Goal: Information Seeking & Learning: Learn about a topic

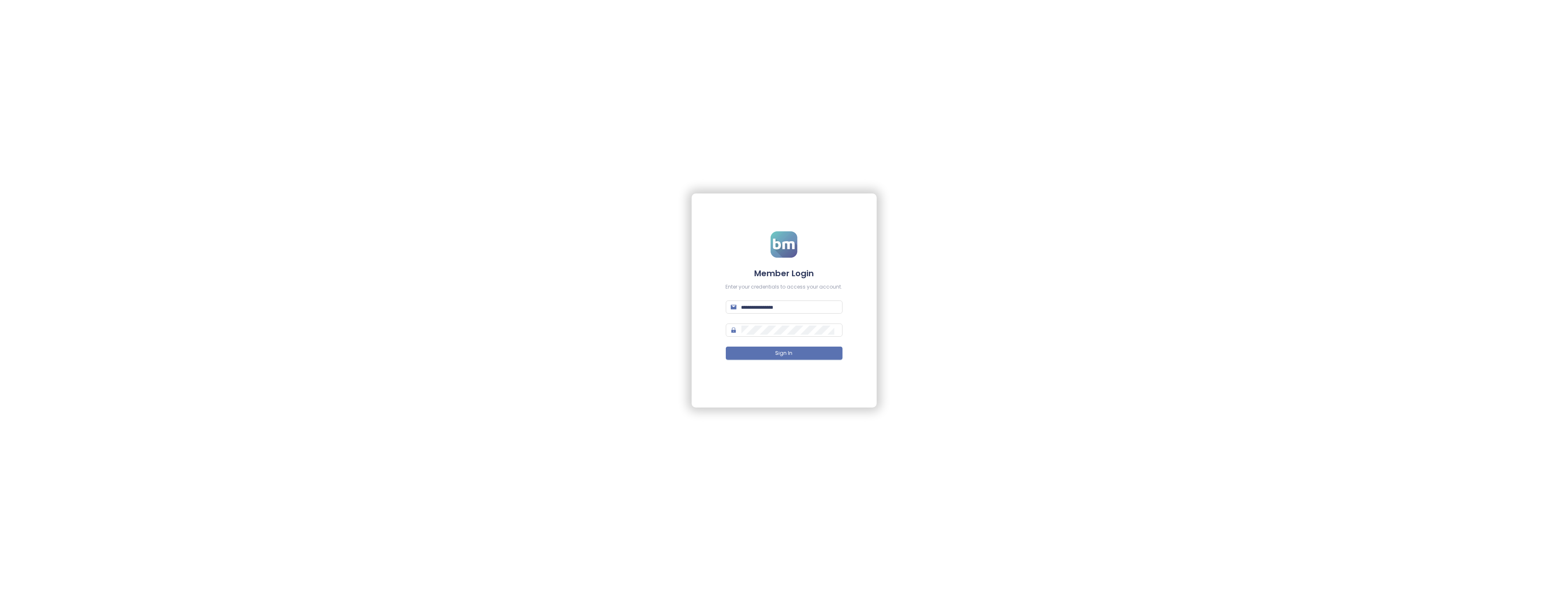
type input "**********"
drag, startPoint x: 667, startPoint y: 136, endPoint x: 1088, endPoint y: 157, distance: 421.5
click at [1088, 157] on div "**********" at bounding box center [784, 300] width 1568 height 601
click at [823, 349] on button "Sign In" at bounding box center [784, 353] width 117 height 13
type input "**********"
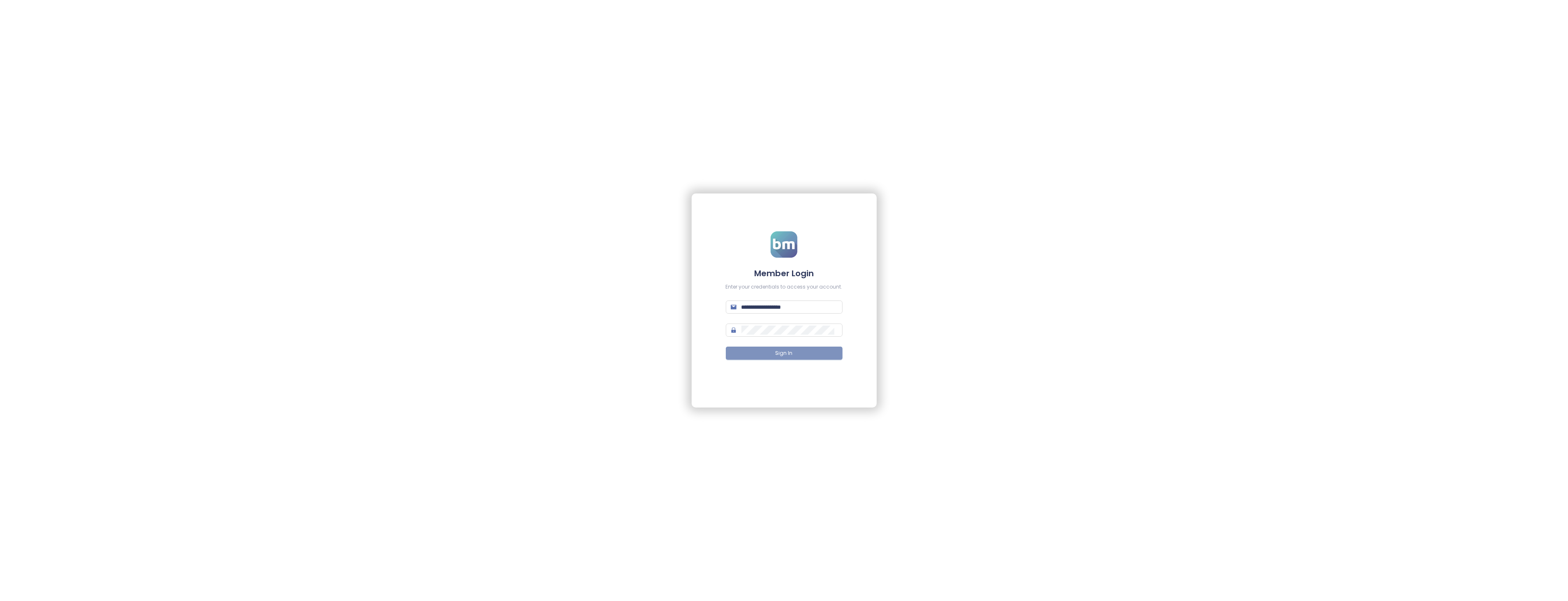
click at [774, 353] on button "Sign In" at bounding box center [784, 353] width 117 height 13
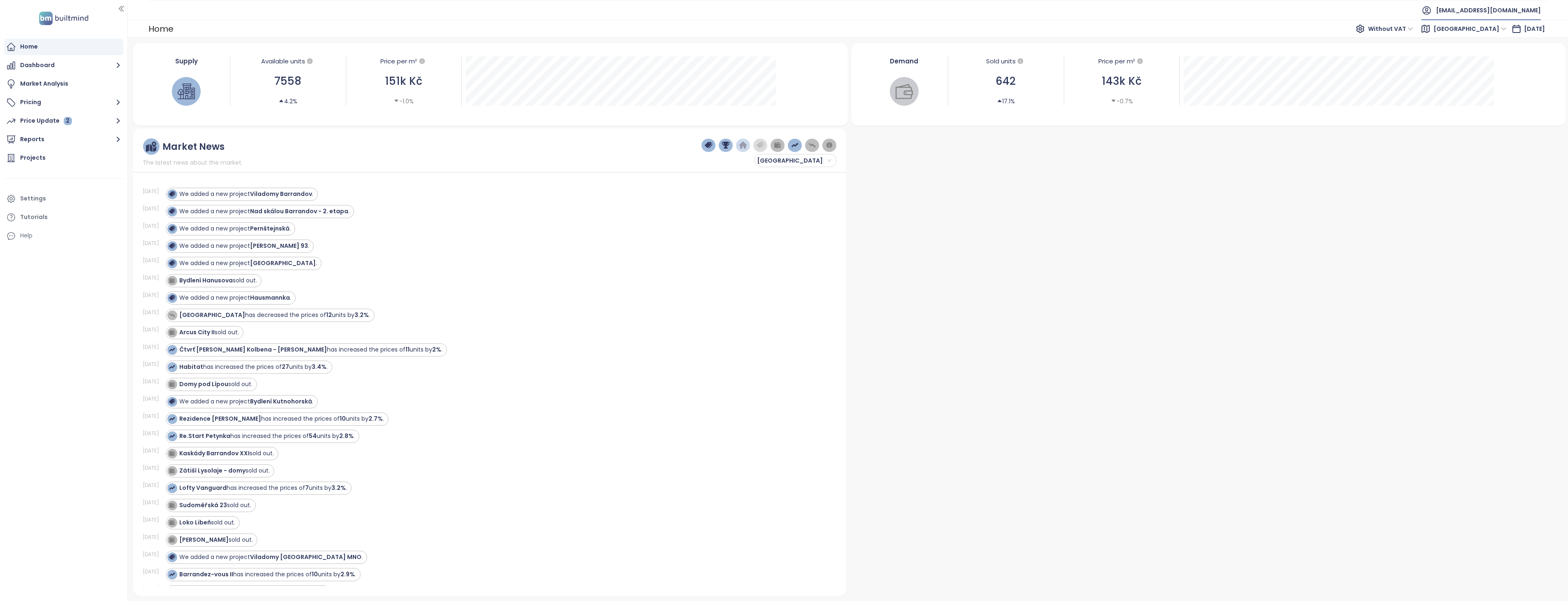
click at [1490, 7] on span "[EMAIL_ADDRESS][DOMAIN_NAME]" at bounding box center [1488, 11] width 105 height 19
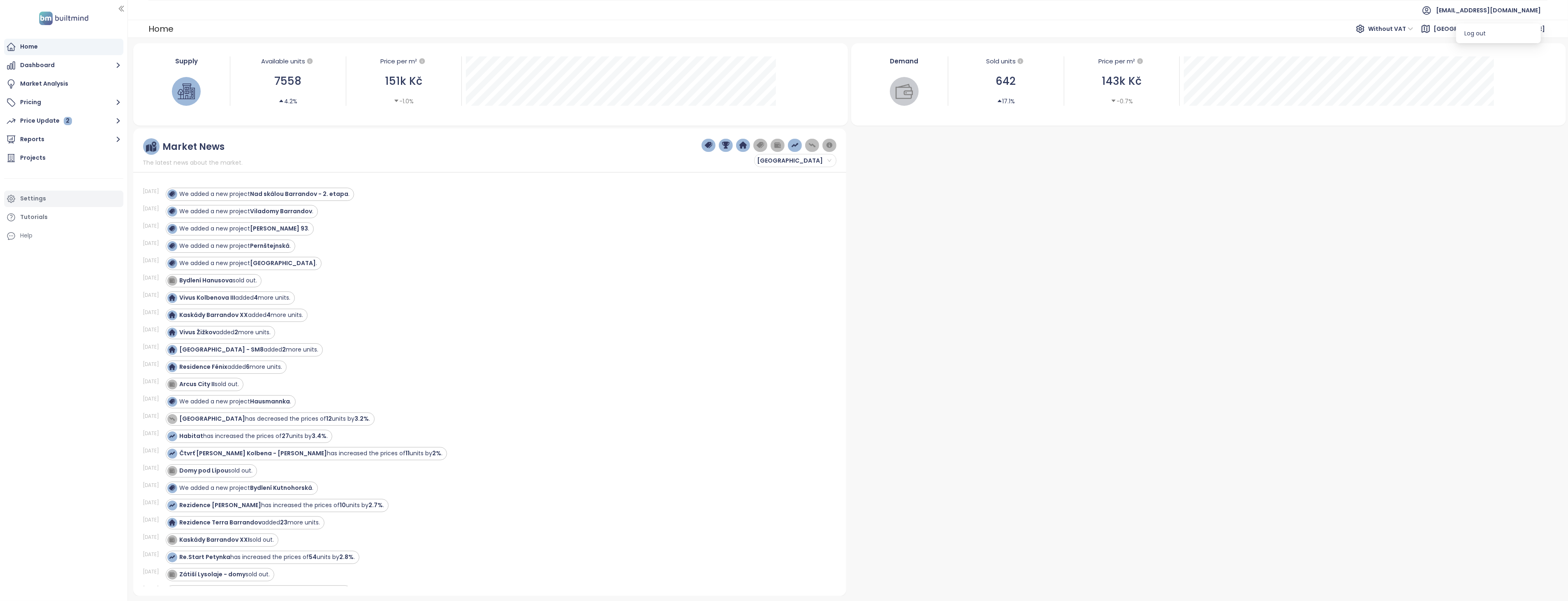
click at [35, 195] on div "Settings" at bounding box center [33, 198] width 26 height 11
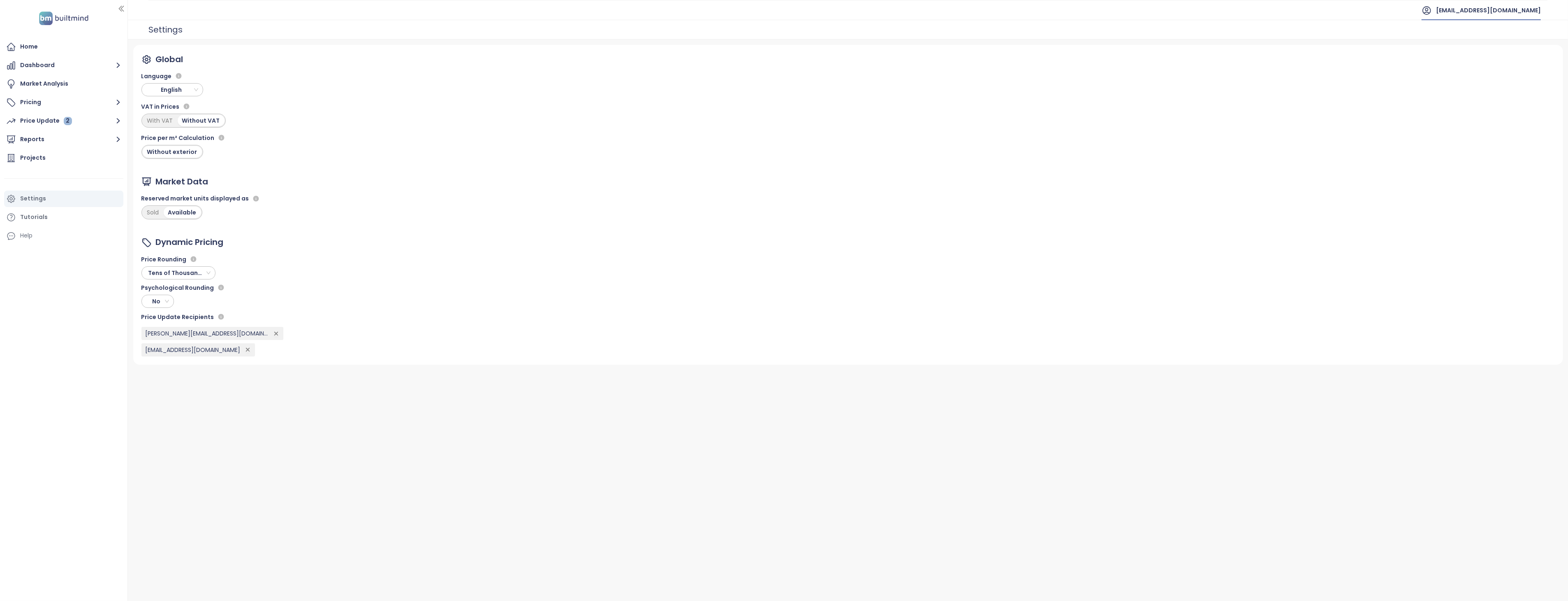
click at [1519, 11] on span "[EMAIL_ADDRESS][DOMAIN_NAME]" at bounding box center [1488, 11] width 105 height 19
click at [34, 44] on div "Home" at bounding box center [29, 46] width 18 height 11
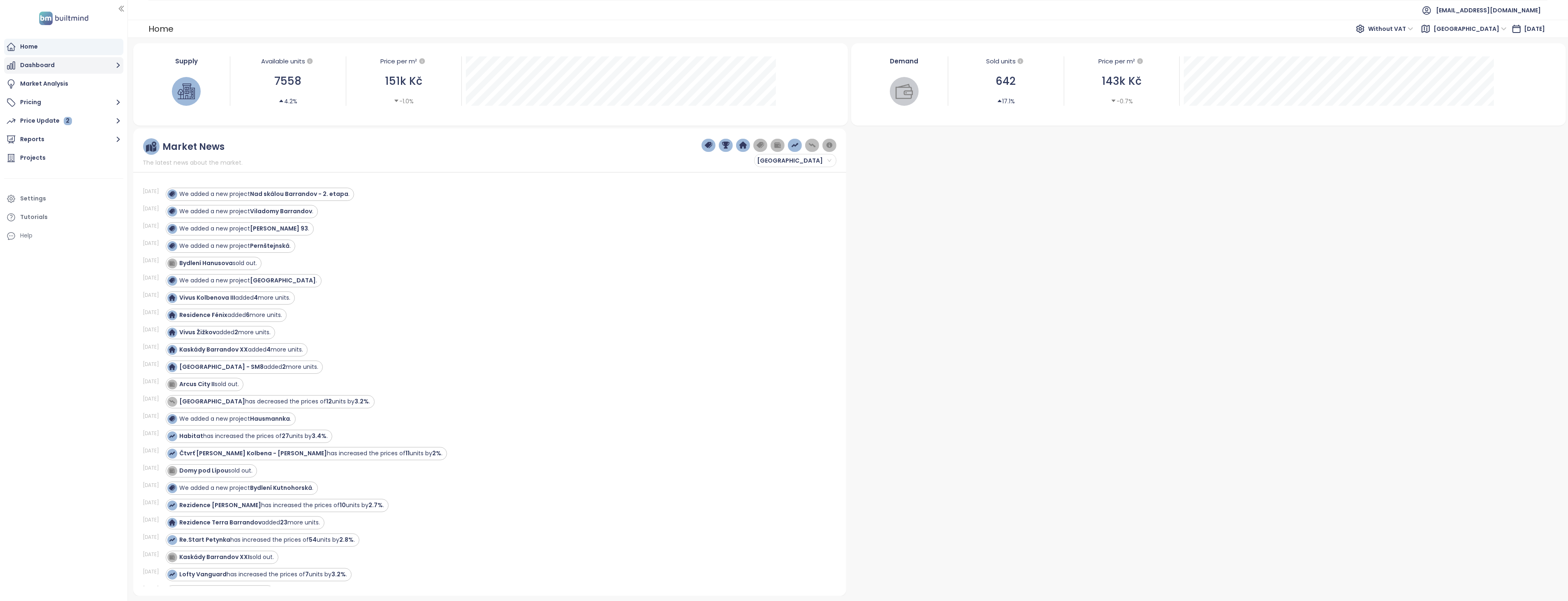
click at [38, 63] on button "Dashboard" at bounding box center [63, 66] width 119 height 16
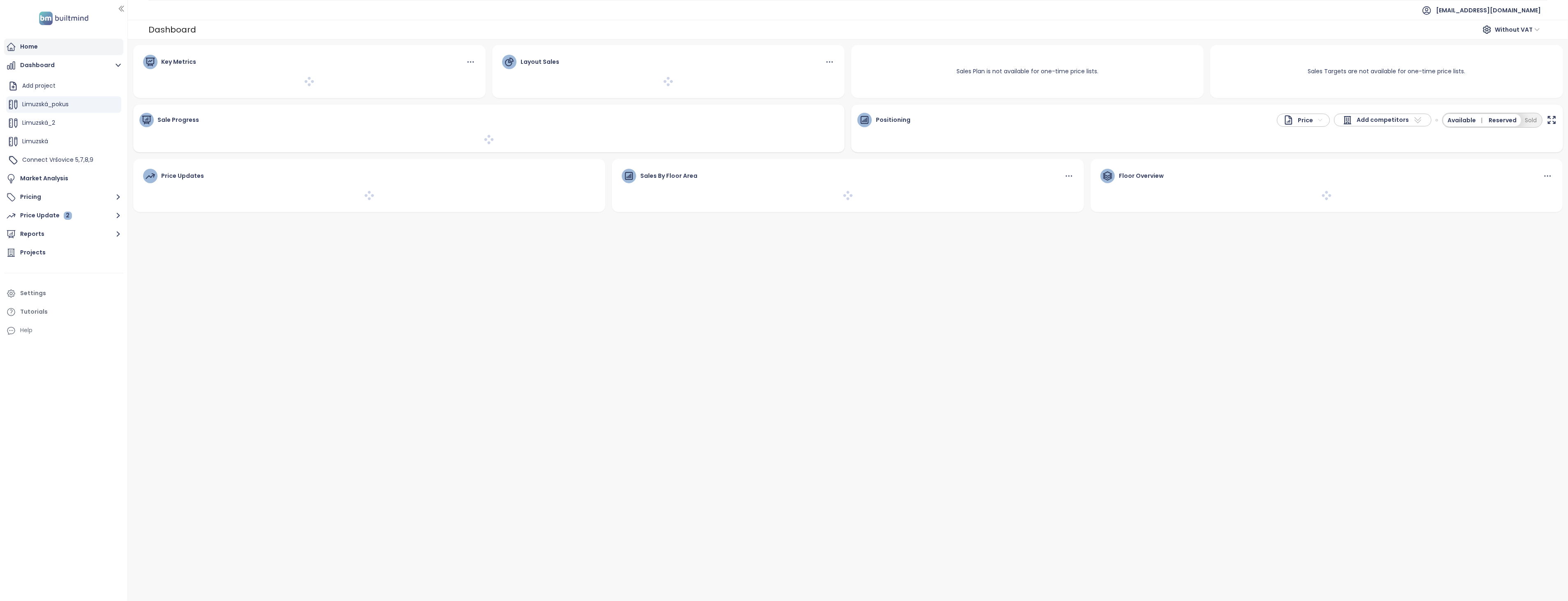
click at [38, 46] on div "Home" at bounding box center [63, 47] width 119 height 16
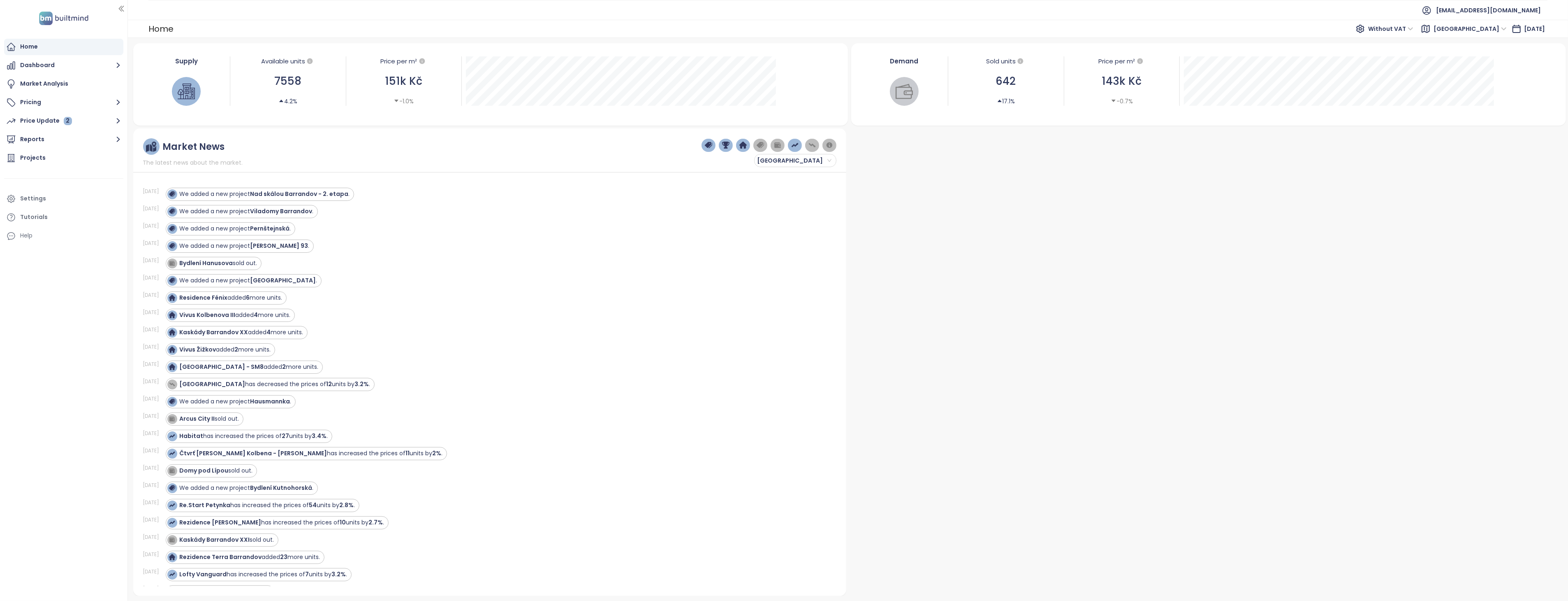
click at [1413, 28] on span "Without VAT" at bounding box center [1391, 28] width 45 height 12
click at [1434, 43] on div "With VAT" at bounding box center [1425, 45] width 38 height 9
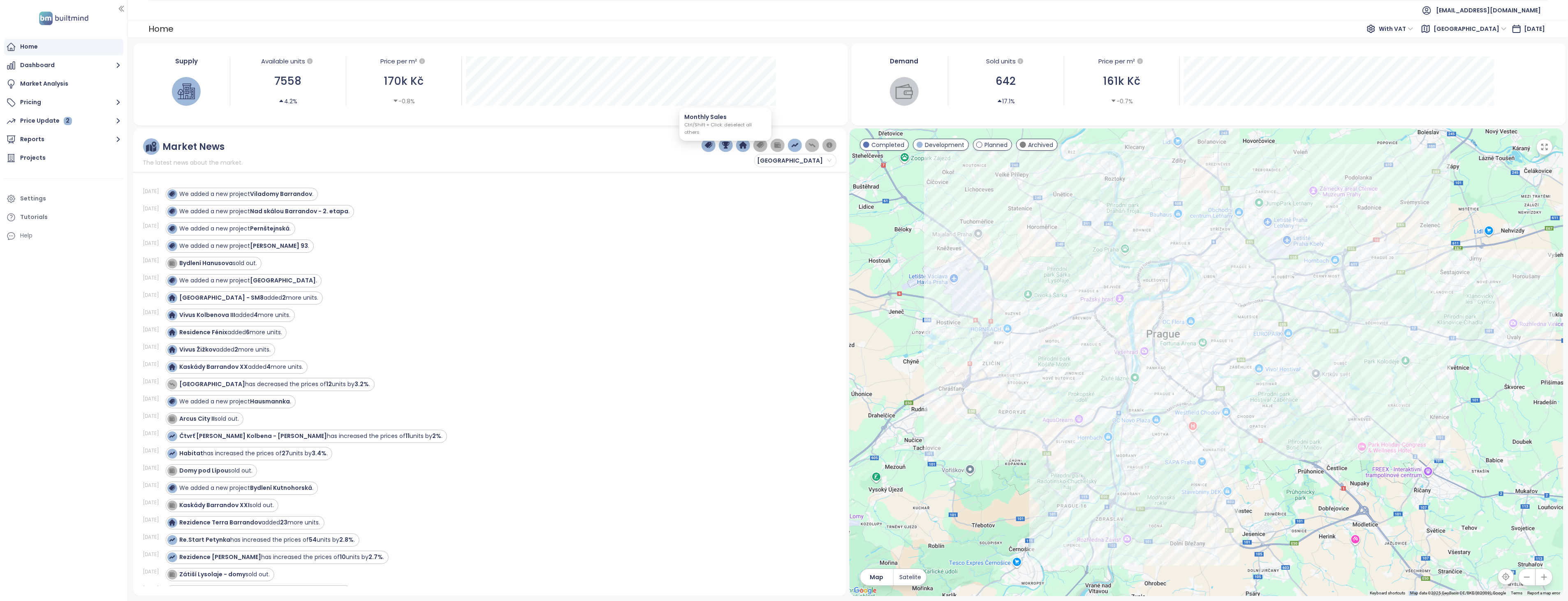
drag, startPoint x: 725, startPoint y: 146, endPoint x: 716, endPoint y: 148, distance: 9.2
click at [725, 145] on img "button" at bounding box center [726, 145] width 7 height 7
click at [739, 145] on img "button" at bounding box center [743, 145] width 7 height 7
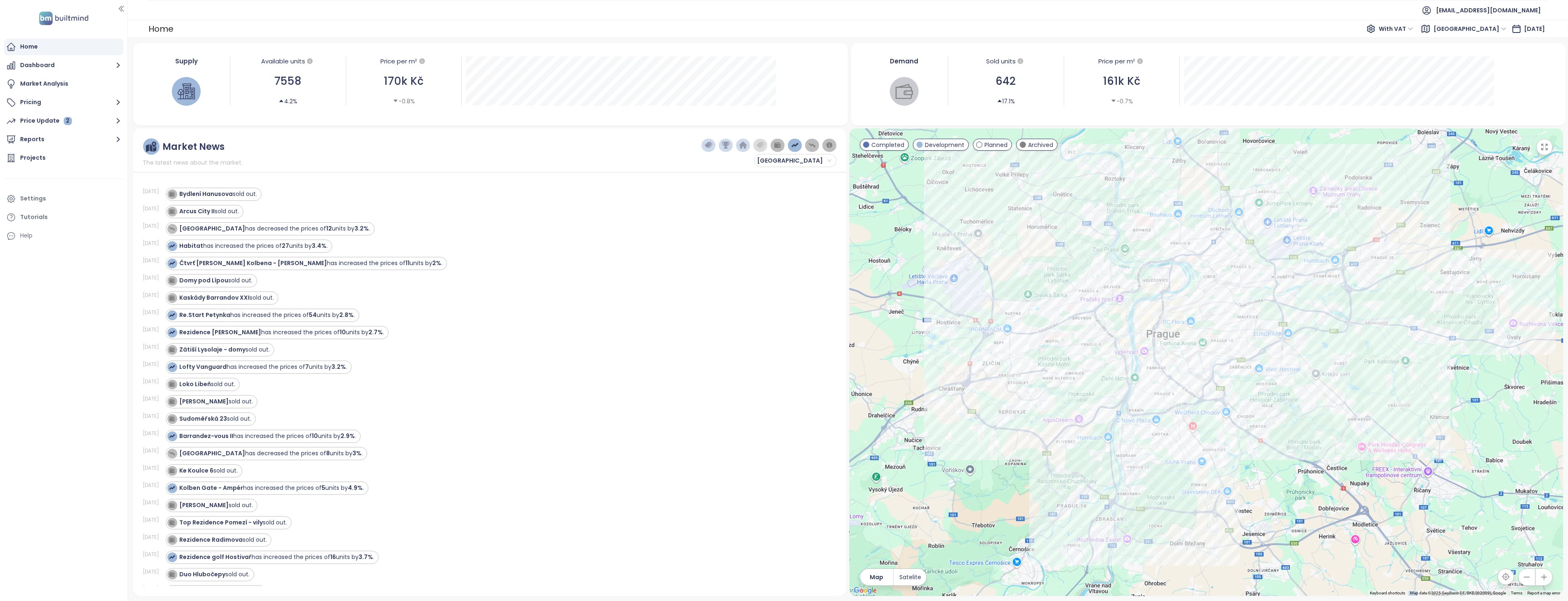
click at [778, 146] on img "button" at bounding box center [778, 145] width 7 height 7
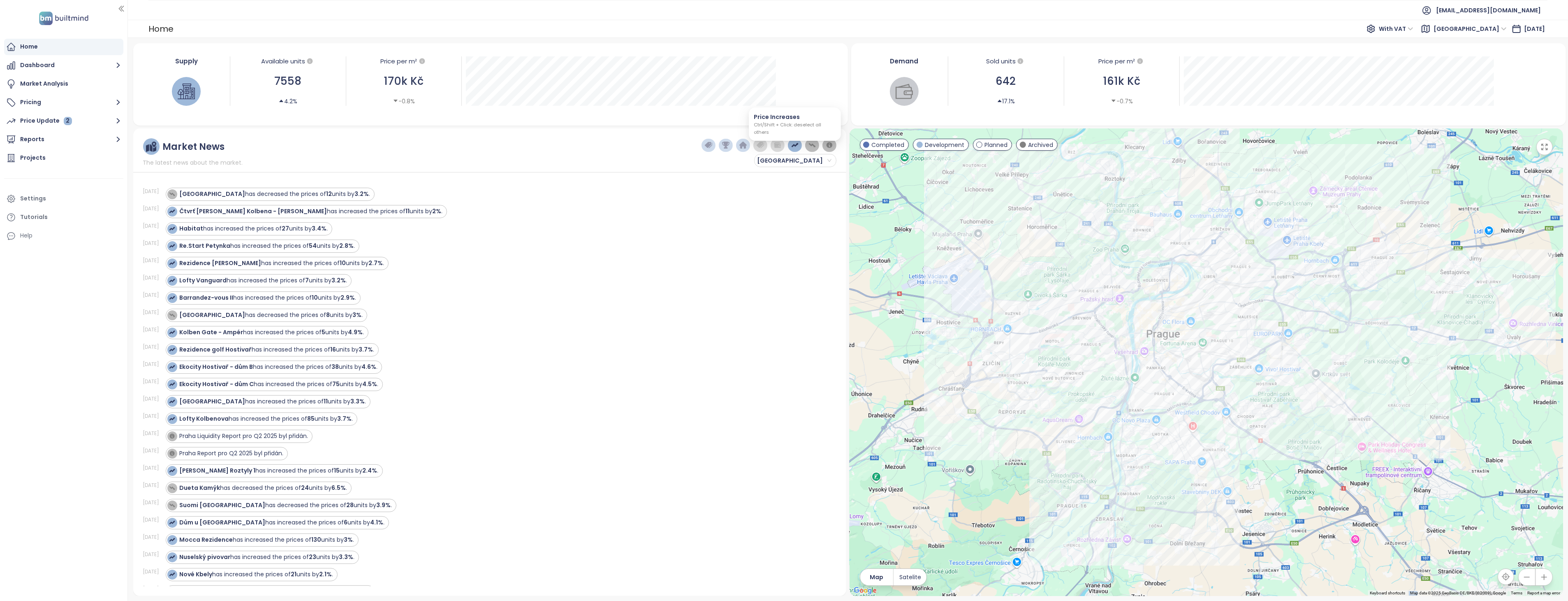
click at [791, 147] on img "button" at bounding box center [795, 145] width 7 height 7
click at [808, 145] on img "button" at bounding box center [812, 145] width 7 height 7
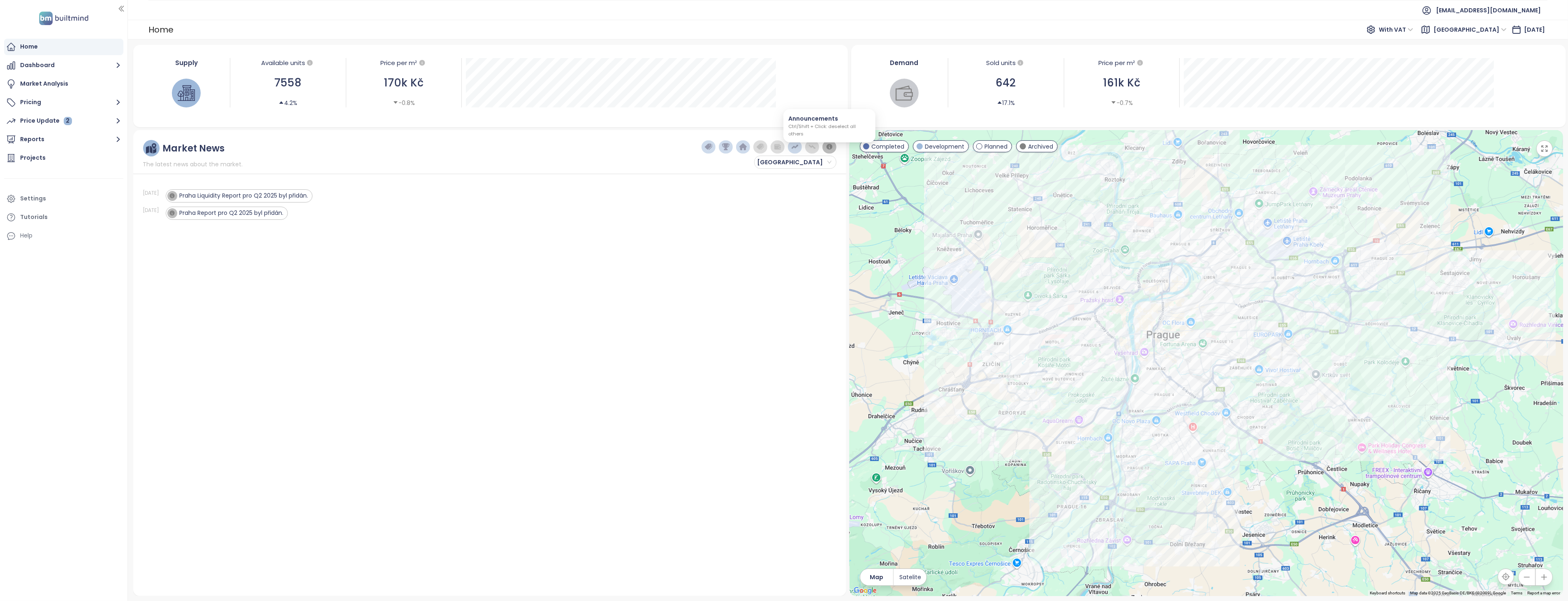
click at [828, 146] on img "button" at bounding box center [829, 147] width 7 height 7
click at [705, 147] on img "button" at bounding box center [708, 147] width 7 height 7
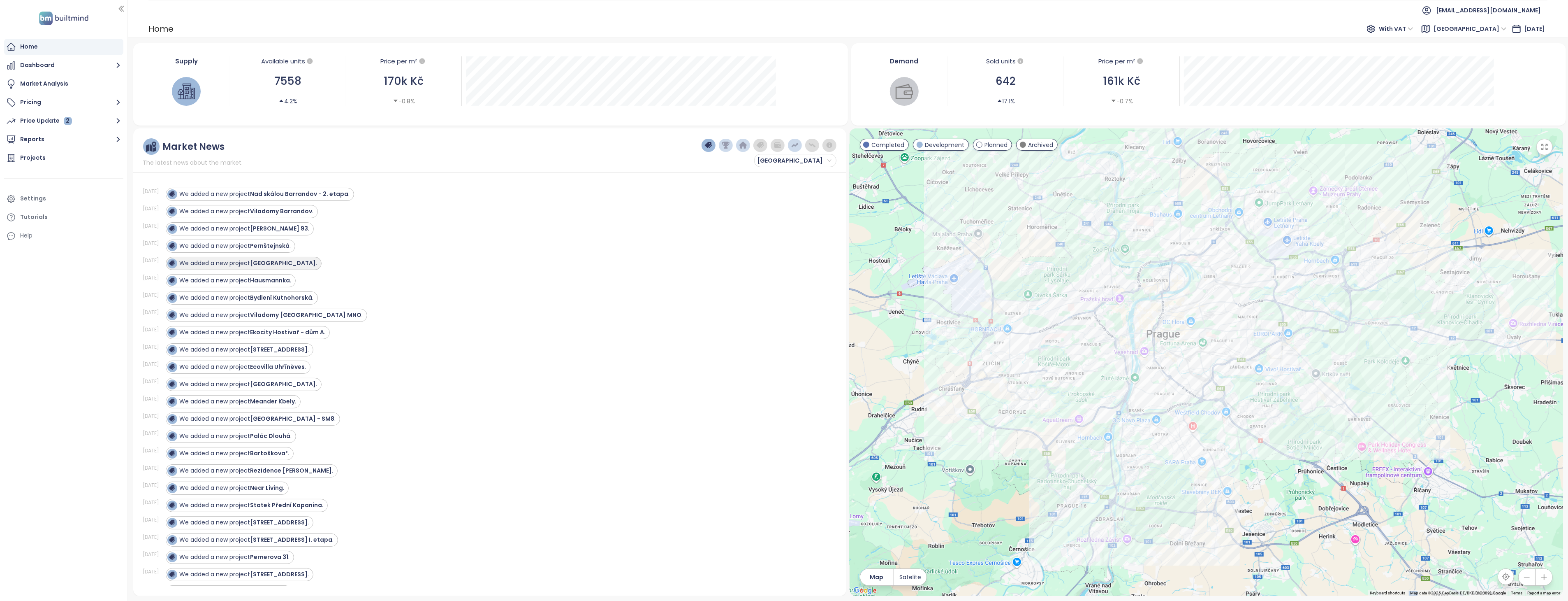
click at [295, 263] on strong "Elysian Gardens Residence" at bounding box center [283, 263] width 66 height 8
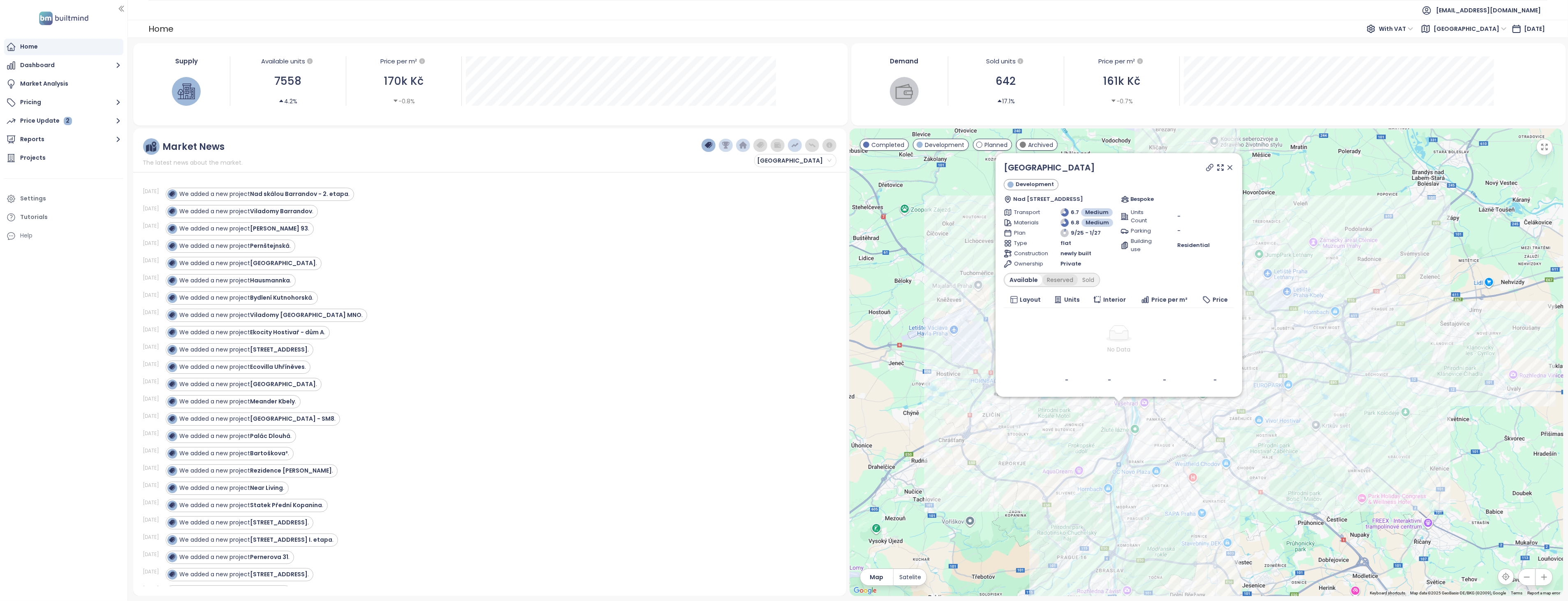
click at [1055, 279] on div "Reserved" at bounding box center [1060, 280] width 36 height 11
click at [1095, 280] on div "Sold" at bounding box center [1087, 280] width 21 height 11
click at [1015, 274] on div "Available" at bounding box center [1022, 280] width 35 height 11
click at [276, 280] on strong "Hausmannka" at bounding box center [270, 280] width 40 height 8
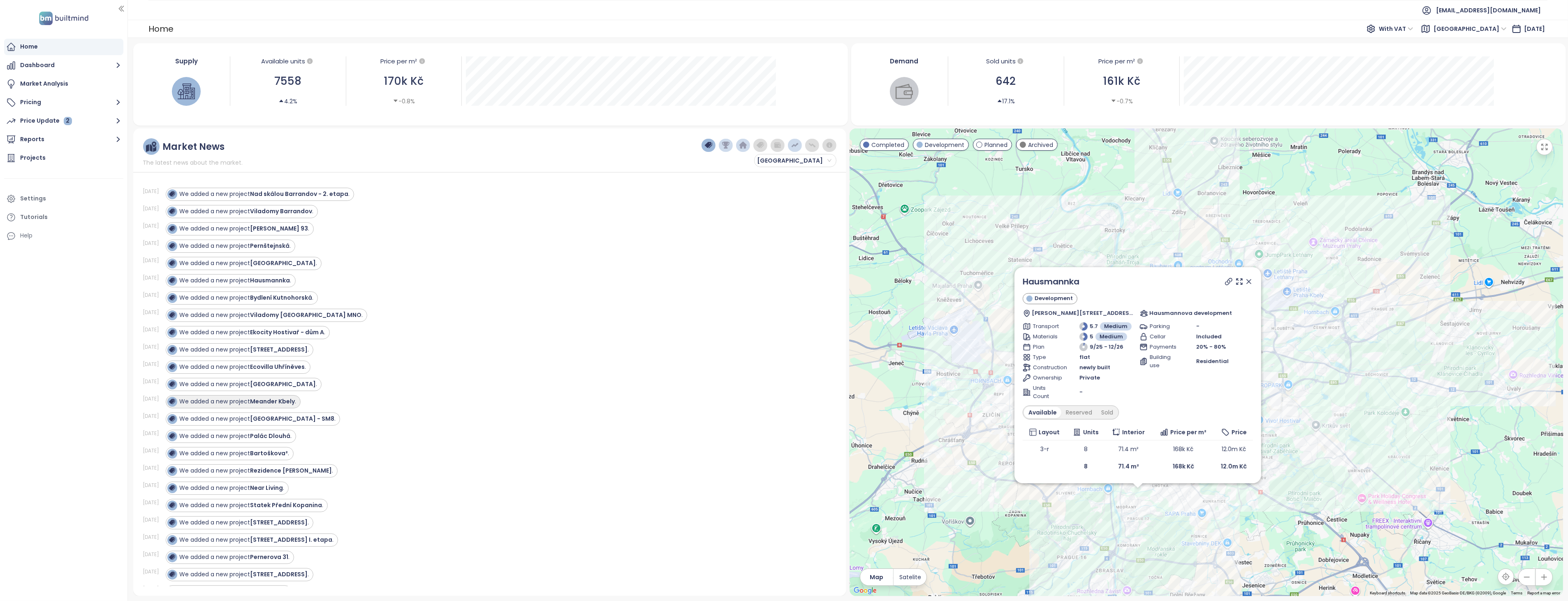
click at [293, 399] on strong "Meander Kbely" at bounding box center [272, 401] width 45 height 8
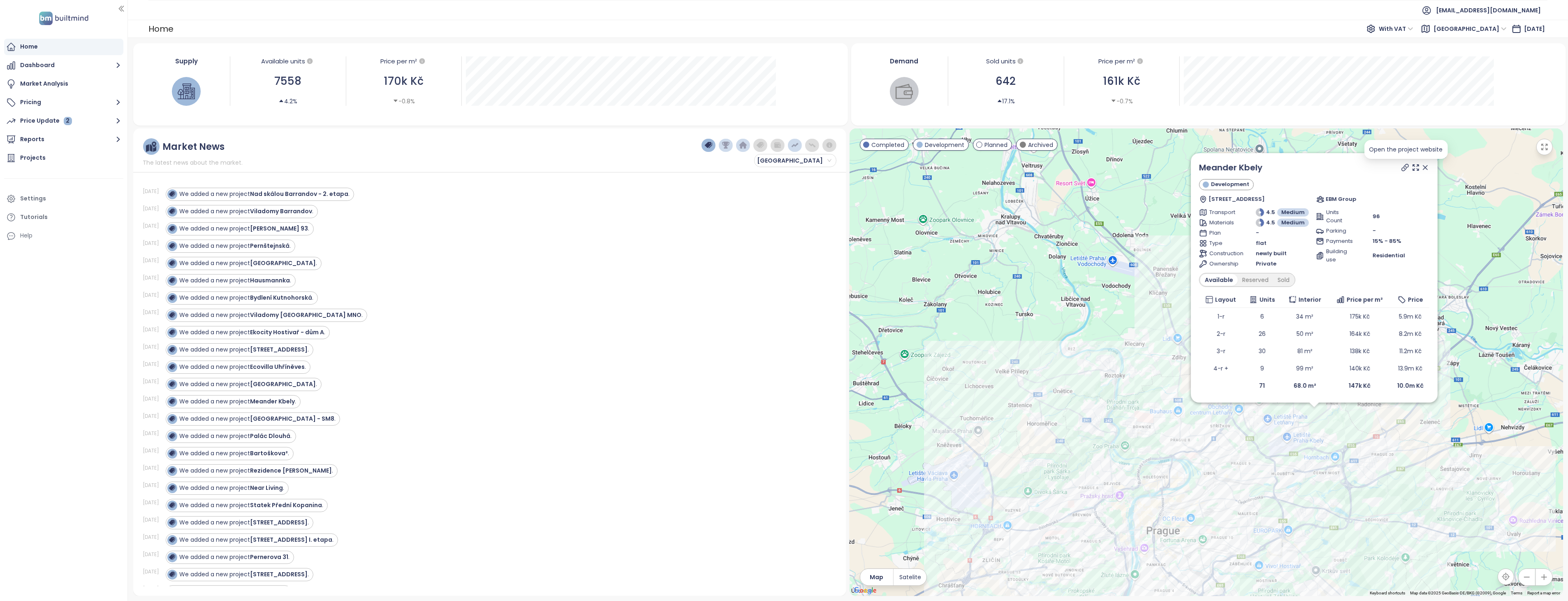
click at [1405, 170] on icon at bounding box center [1405, 167] width 6 height 6
click at [289, 417] on strong "Smíchov City - SM8" at bounding box center [293, 419] width 84 height 8
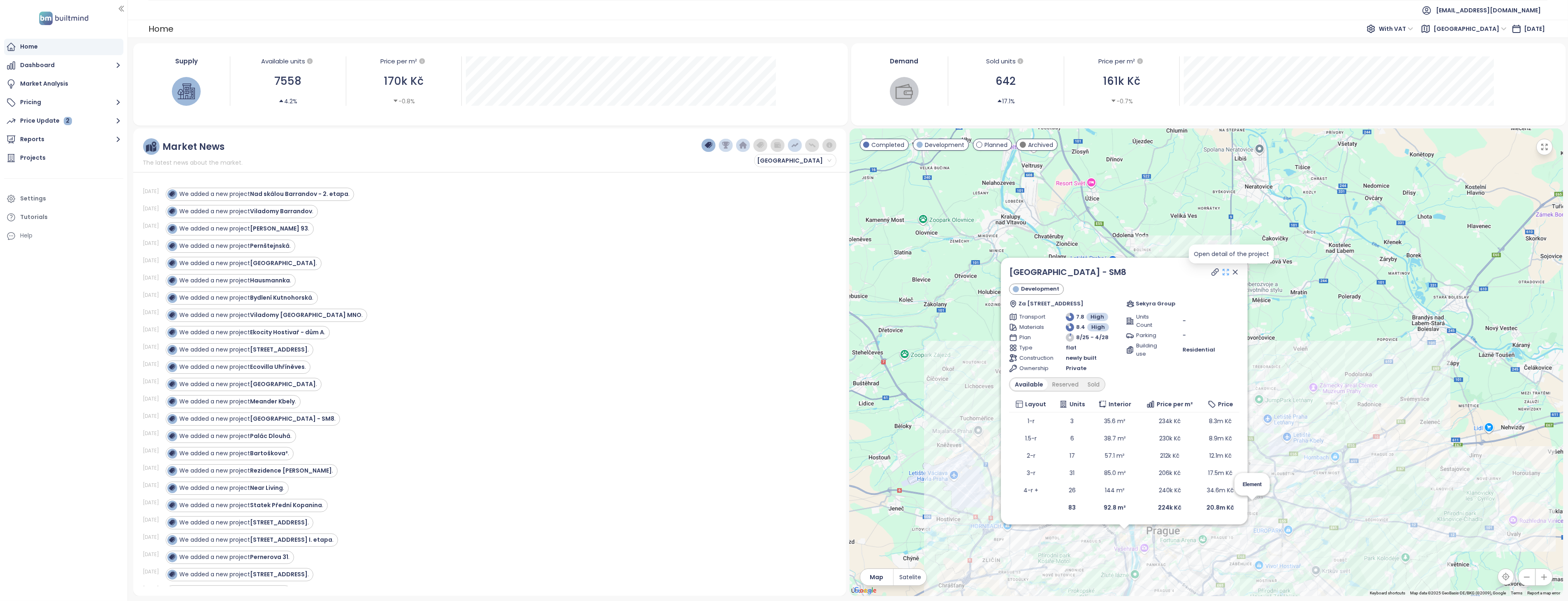
click at [1227, 272] on icon at bounding box center [1226, 272] width 8 height 8
click at [1219, 272] on icon at bounding box center [1215, 272] width 8 height 8
click at [288, 400] on strong "Meander Kbely" at bounding box center [272, 401] width 45 height 8
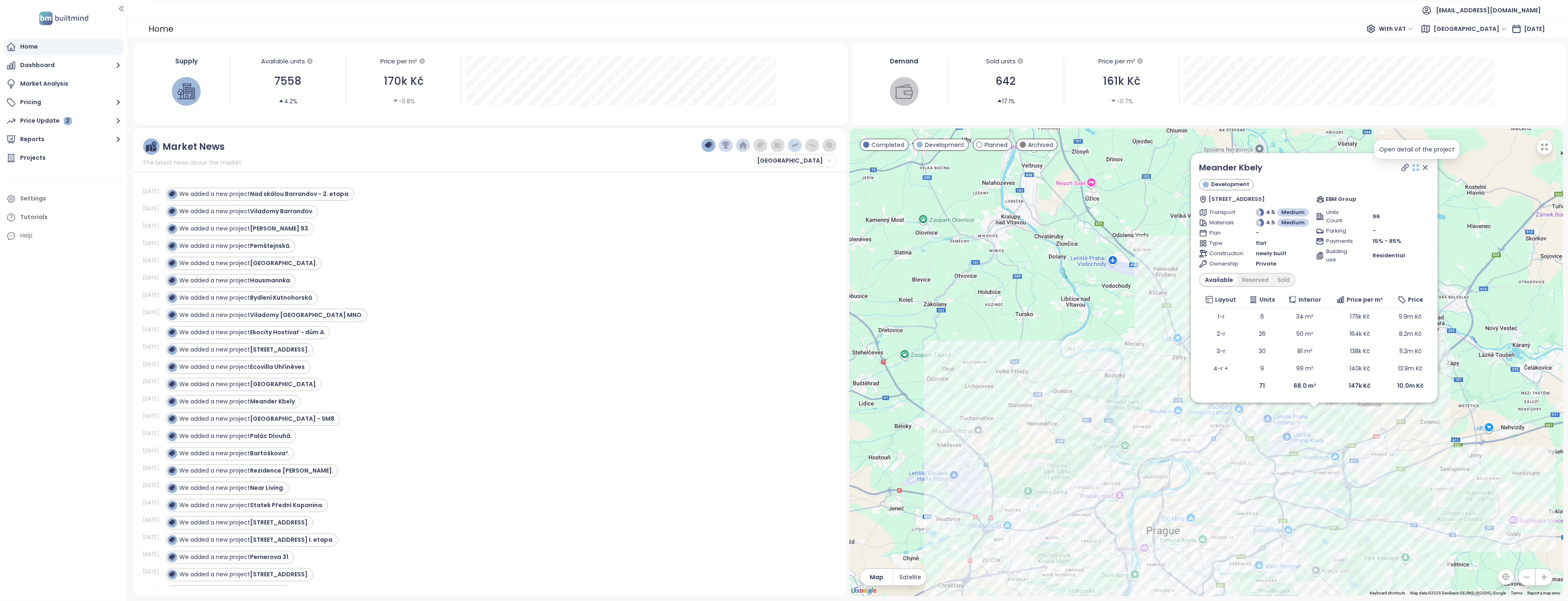
click at [1416, 166] on icon at bounding box center [1416, 167] width 8 height 8
click at [273, 488] on strong "Near Living" at bounding box center [267, 487] width 33 height 8
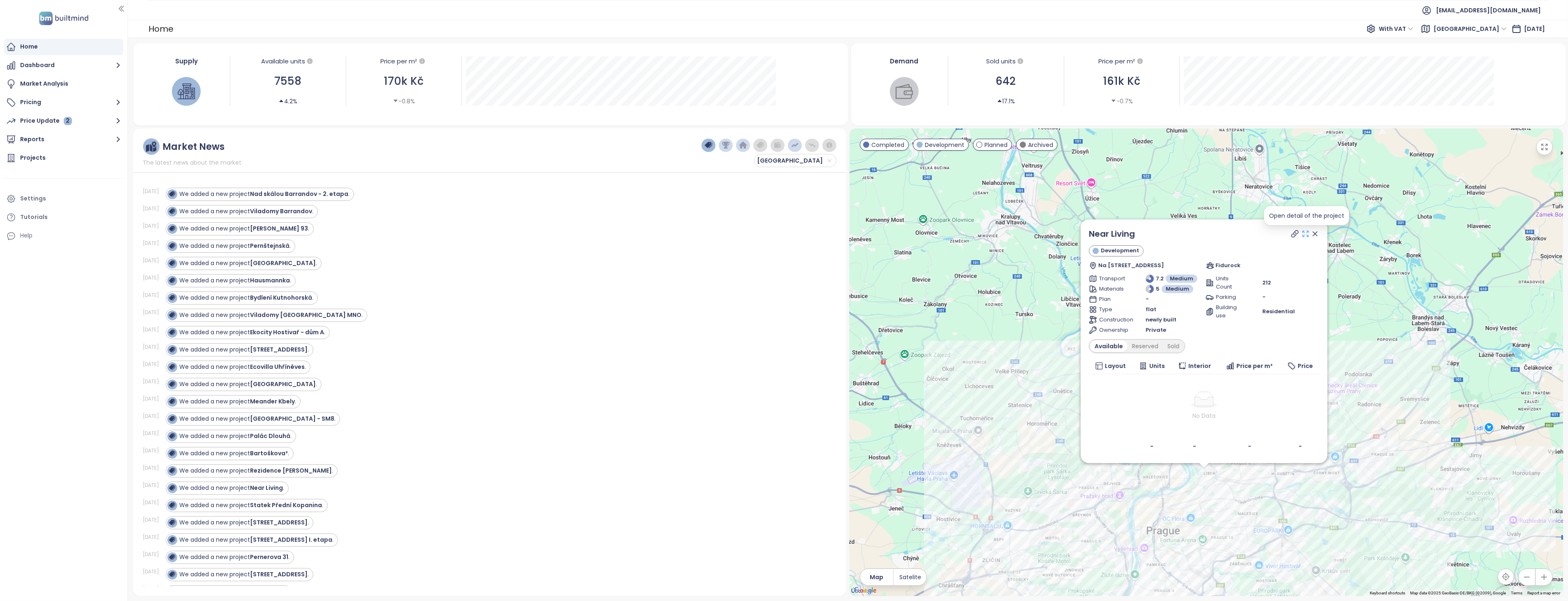
click at [1307, 233] on icon at bounding box center [1306, 234] width 8 height 8
click at [1296, 231] on icon at bounding box center [1295, 234] width 6 height 6
click at [298, 490] on strong "Byty Britská čtvrť XVIII" at bounding box center [284, 489] width 66 height 8
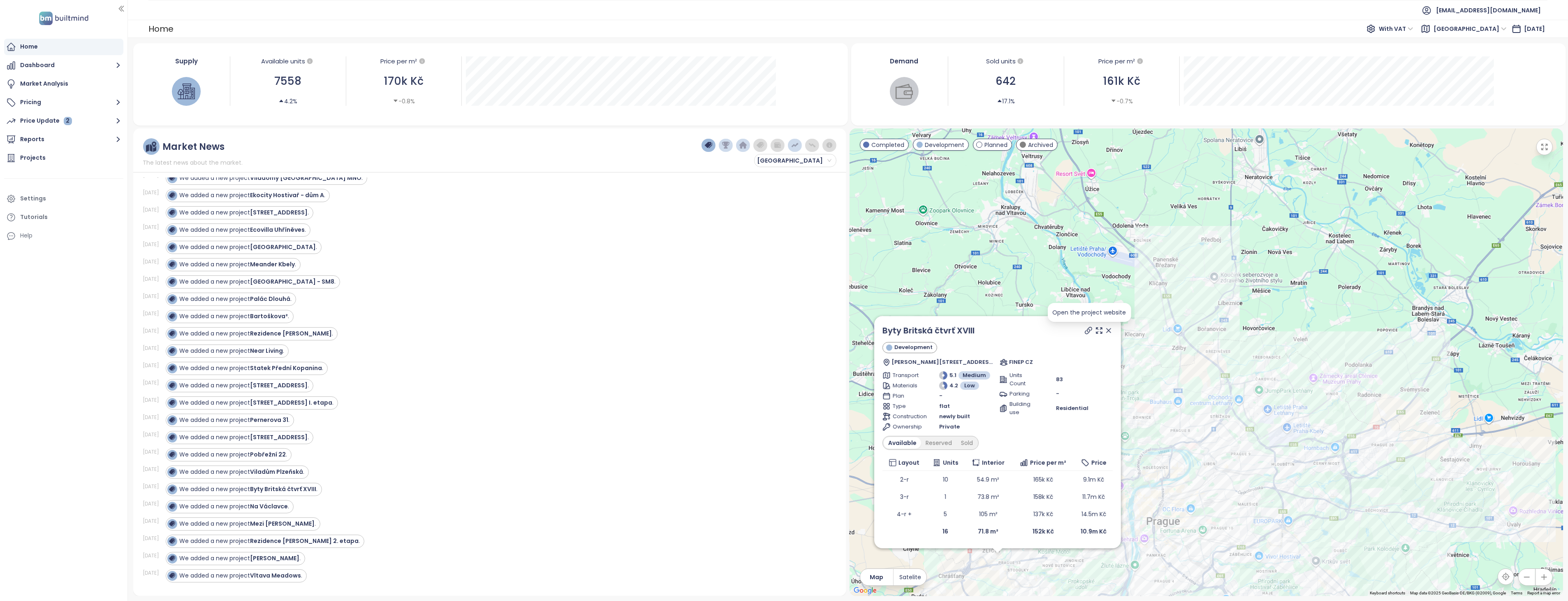
click at [1087, 331] on icon at bounding box center [1089, 330] width 8 height 8
click at [1098, 330] on icon at bounding box center [1099, 330] width 8 height 8
click at [274, 512] on strong "Žít Braník" at bounding box center [275, 512] width 49 height 8
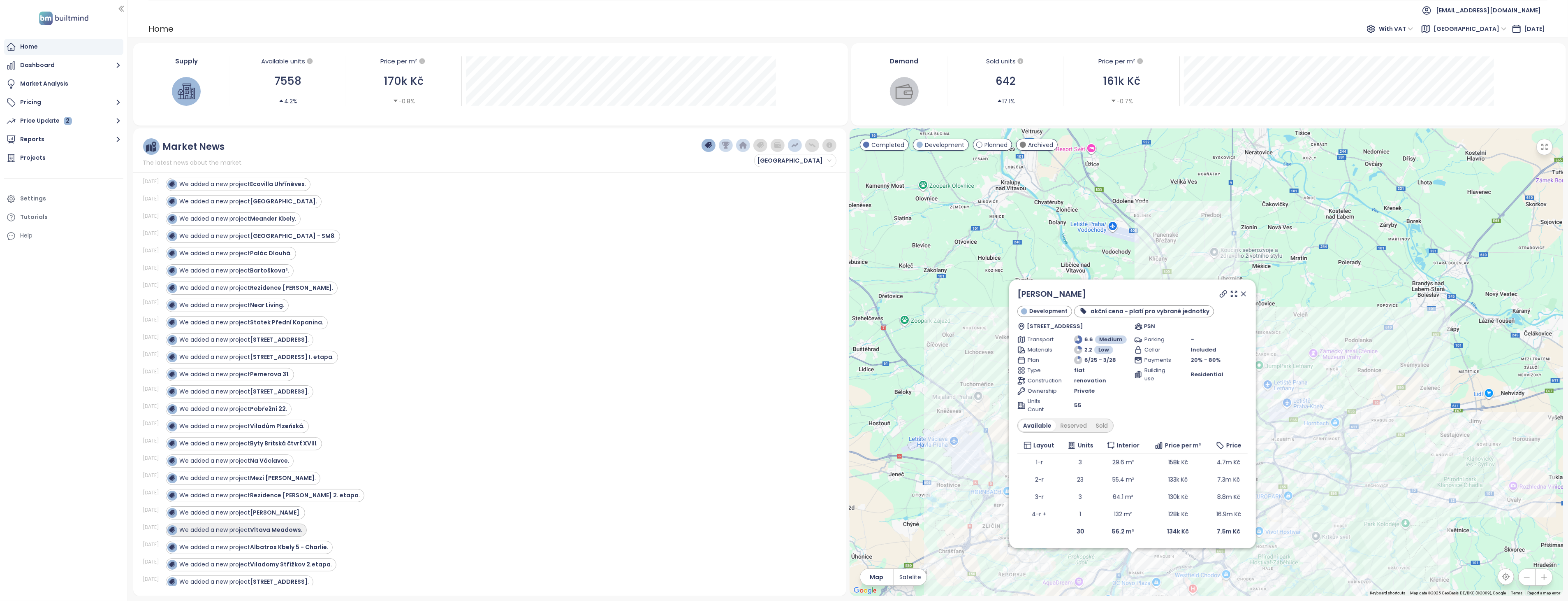
click at [279, 532] on strong "Vltava Meadows" at bounding box center [276, 530] width 51 height 8
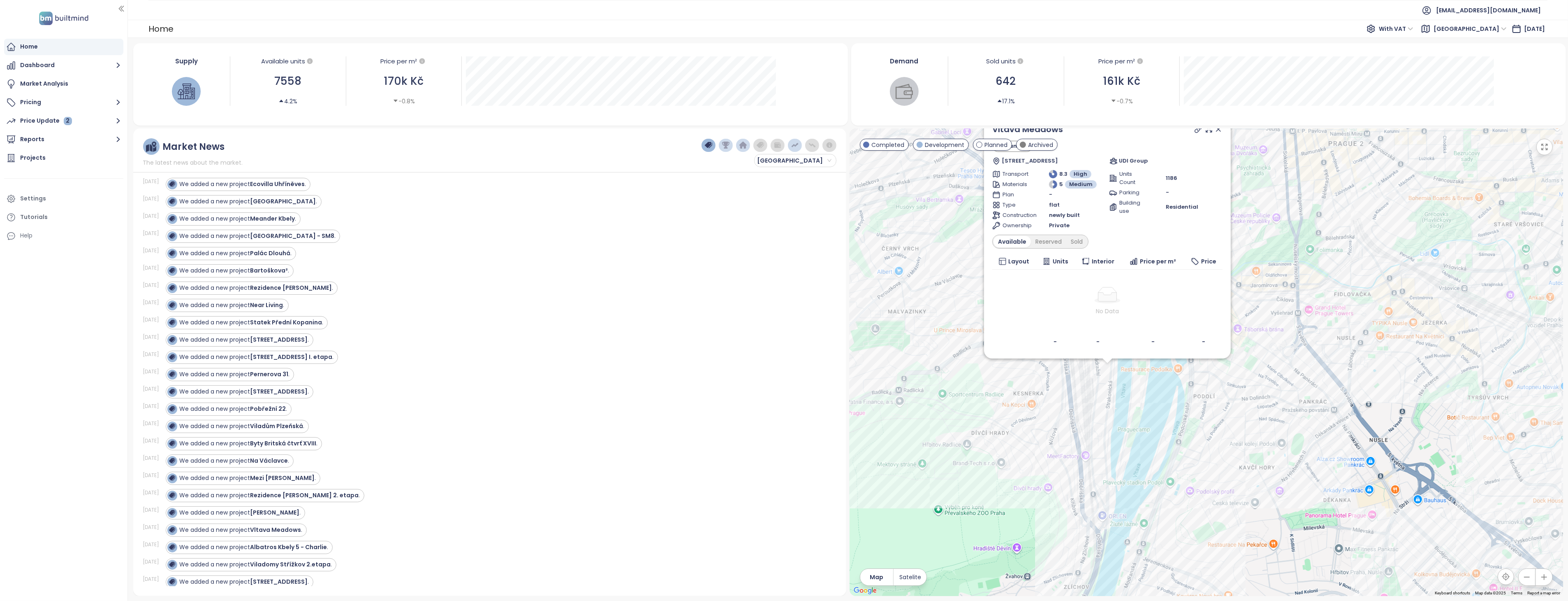
drag, startPoint x: 1058, startPoint y: 583, endPoint x: 1137, endPoint y: 381, distance: 216.9
click at [1137, 381] on div "Vltava Meadows Planned Nádražní 274/16, Smíchov, 150 00 Praha-Praha 5, Czechia …" at bounding box center [1206, 362] width 713 height 467
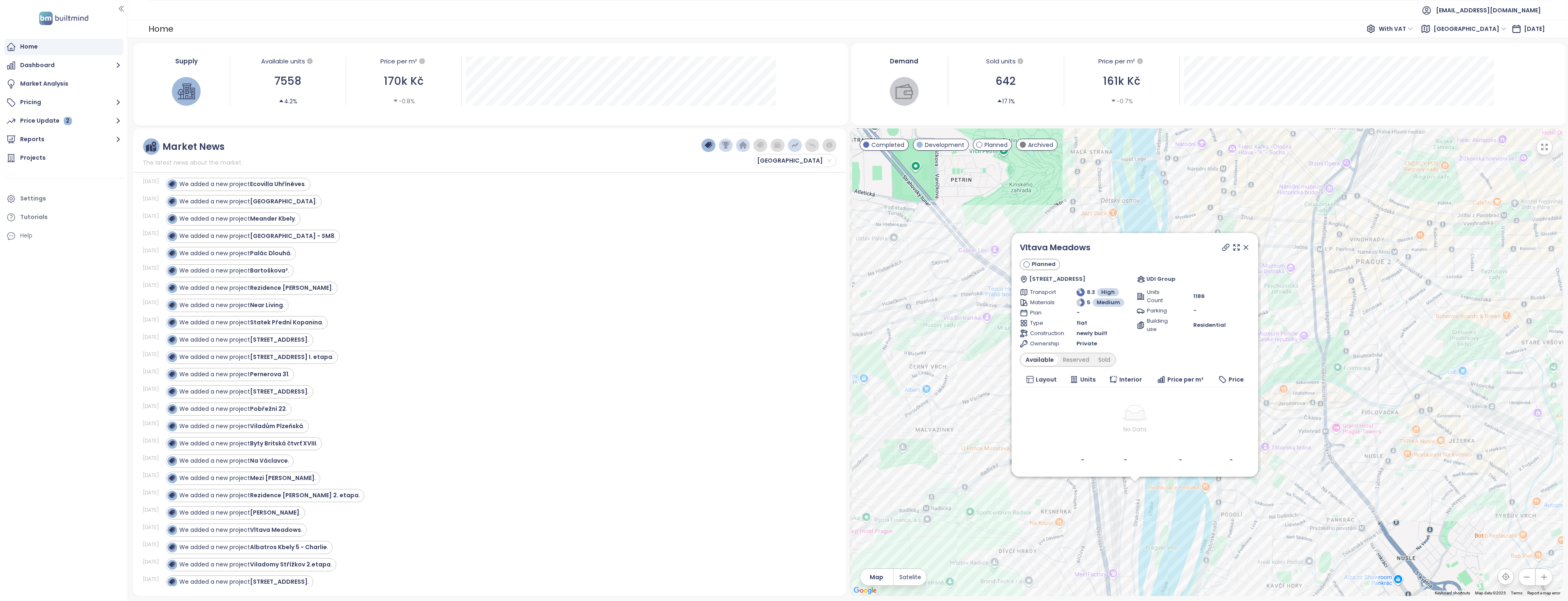
drag, startPoint x: 1105, startPoint y: 402, endPoint x: 1134, endPoint y: 517, distance: 118.6
click at [1133, 520] on div "Vltava Meadows Planned Nádražní 274/16, Smíchov, 150 00 Praha-Praha 5, Czechia …" at bounding box center [1206, 362] width 713 height 467
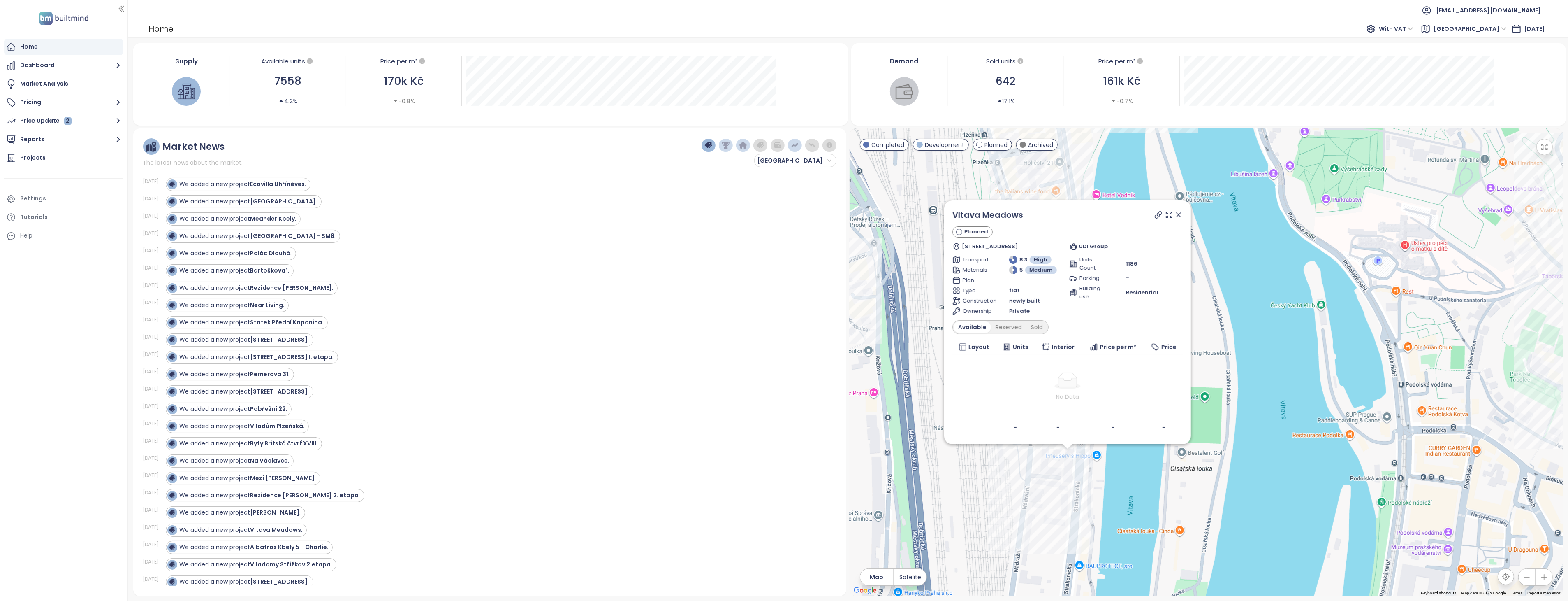
click at [1179, 216] on icon at bounding box center [1179, 215] width 8 height 8
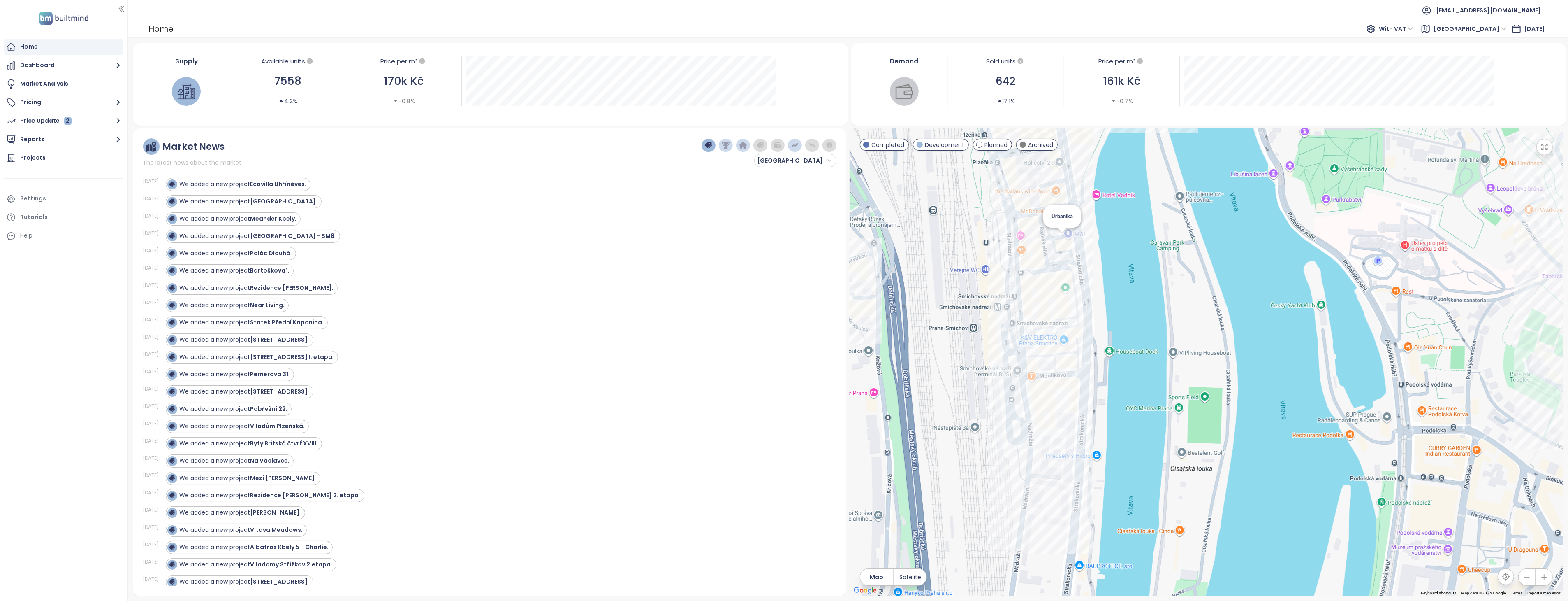
click at [1064, 239] on div "Urbanika" at bounding box center [1206, 362] width 713 height 467
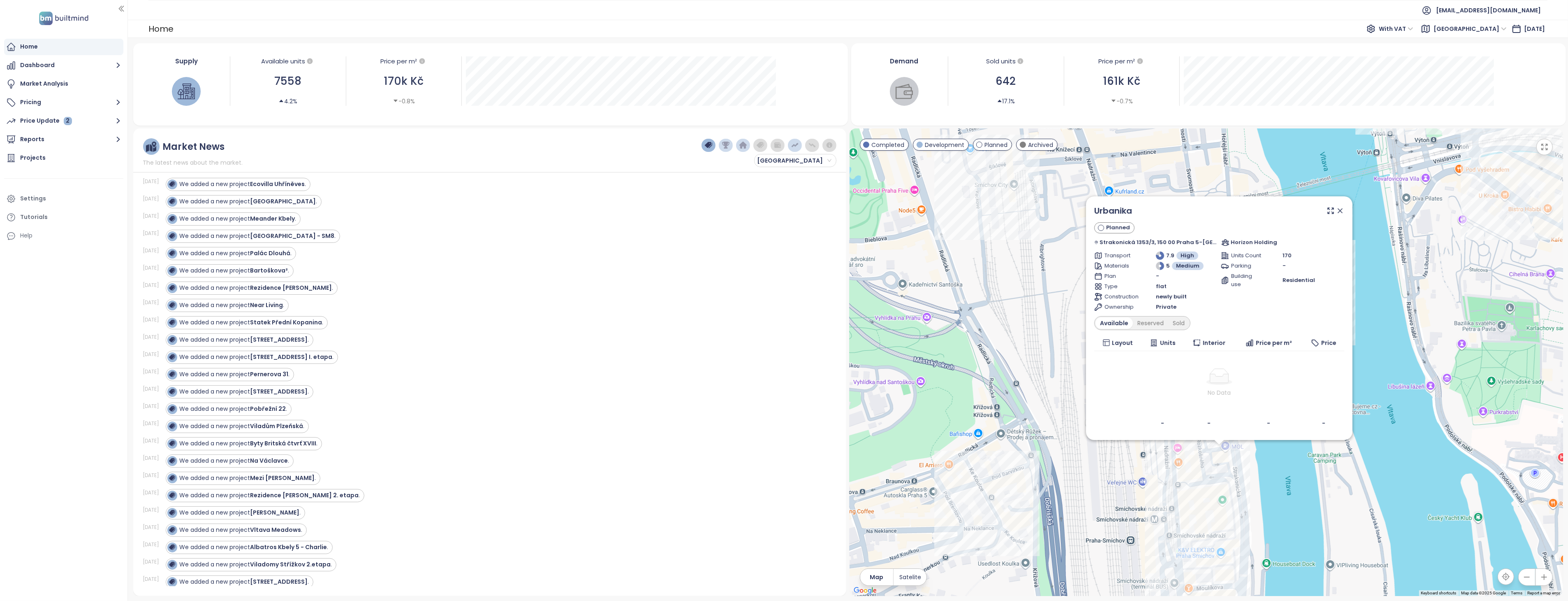
drag, startPoint x: 1116, startPoint y: 376, endPoint x: 1129, endPoint y: 471, distance: 95.9
click at [1129, 471] on div "Urbanika Planned Strakonická 1353/3, 150 00 Praha 5-Smíchov, Czechia Horizon Ho…" at bounding box center [1206, 362] width 713 height 467
click at [1326, 210] on icon at bounding box center [1330, 211] width 8 height 8
click at [291, 531] on strong "Vltava Meadows" at bounding box center [276, 530] width 51 height 8
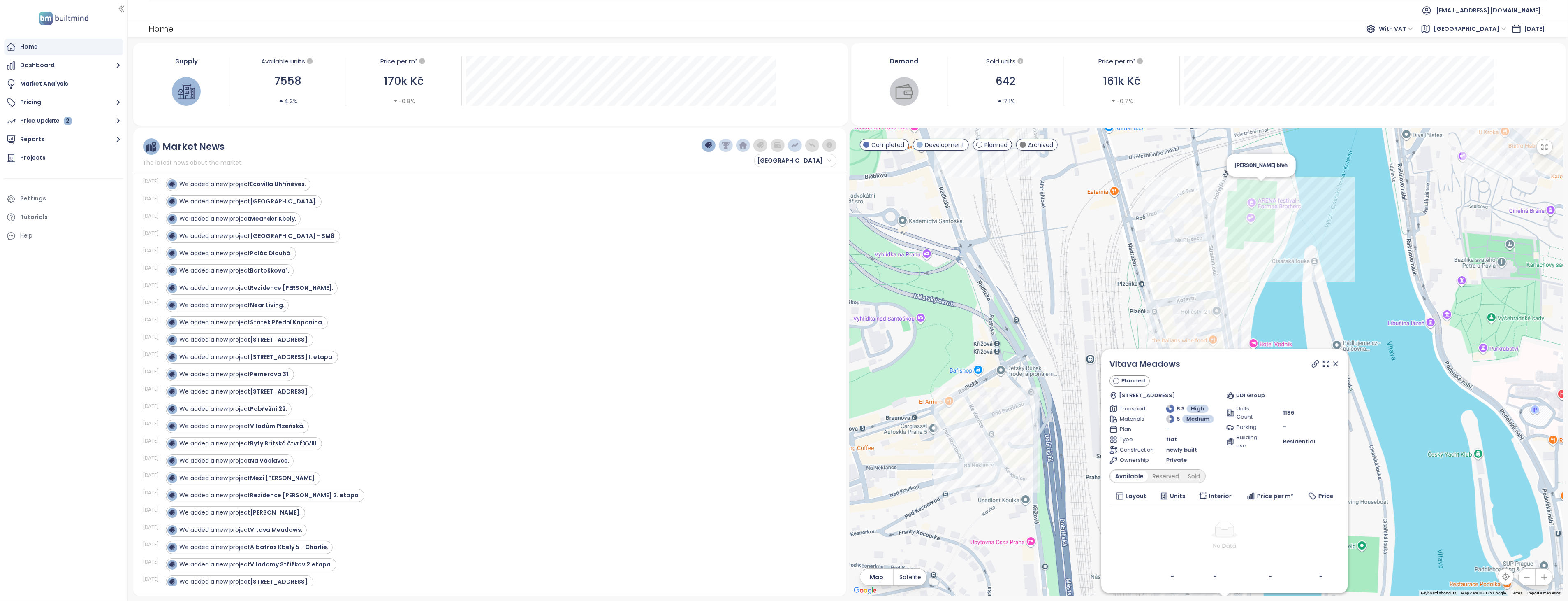
click at [1262, 187] on div "Vltava Meadows Planned Nádražní 274/16, Smíchov, 150 00 Praha-Praha 5, Czechia …" at bounding box center [1206, 362] width 713 height 467
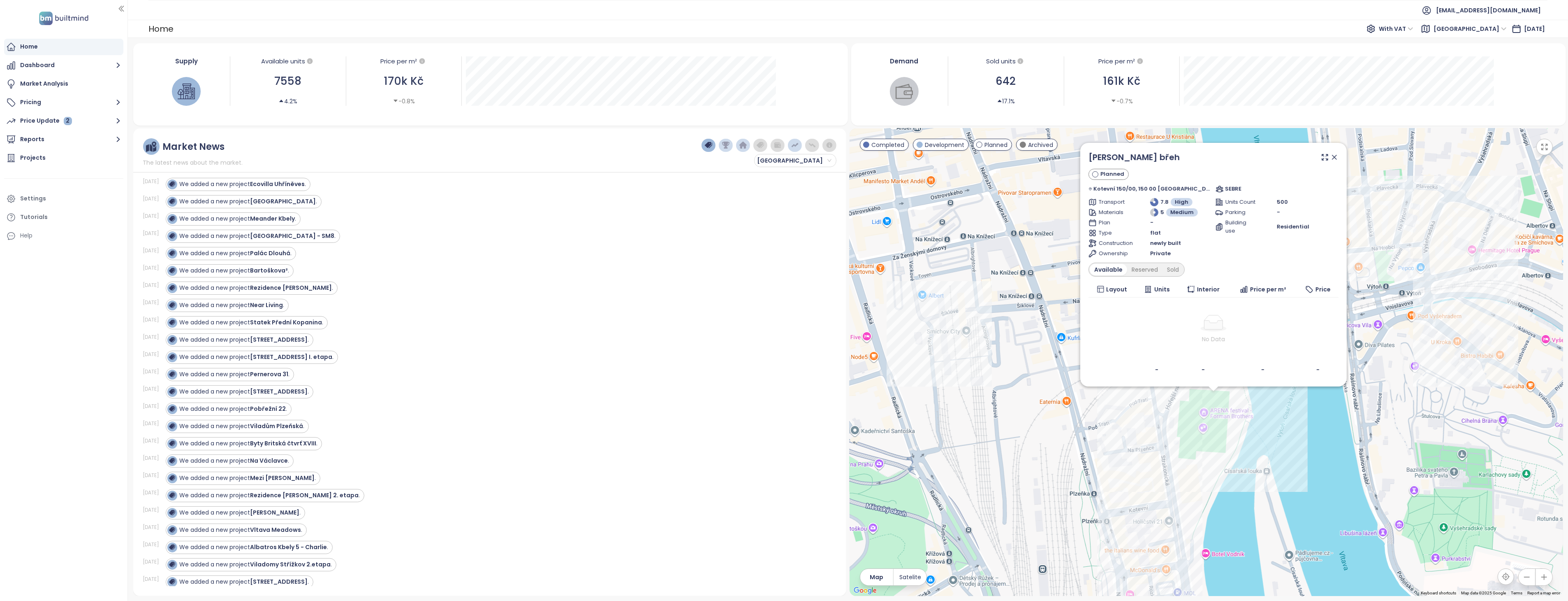
drag, startPoint x: 1236, startPoint y: 443, endPoint x: 1250, endPoint y: 484, distance: 43.3
click at [1250, 484] on div "Šemikův břeh Planned Kotevní 150/00, 150 00 Praha 5-Smíchov, Czechia SEBRE Tran…" at bounding box center [1206, 362] width 713 height 467
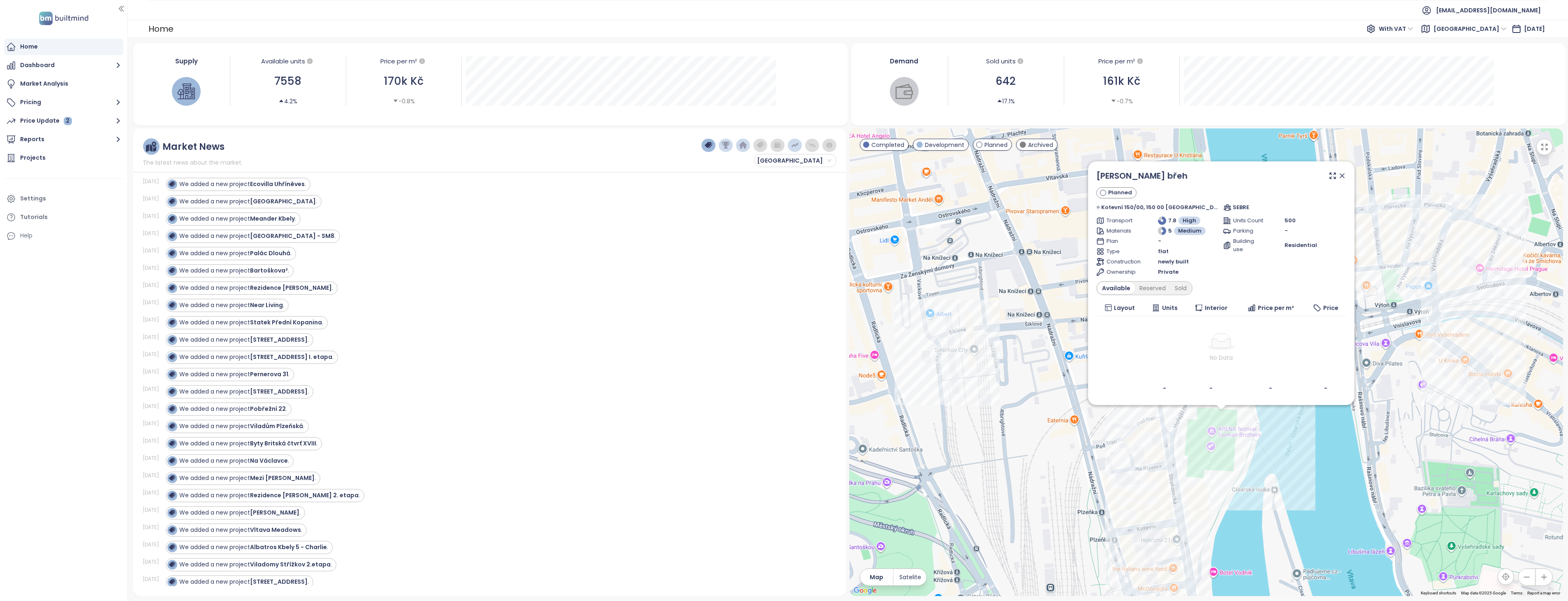
click at [1339, 175] on icon at bounding box center [1343, 176] width 8 height 8
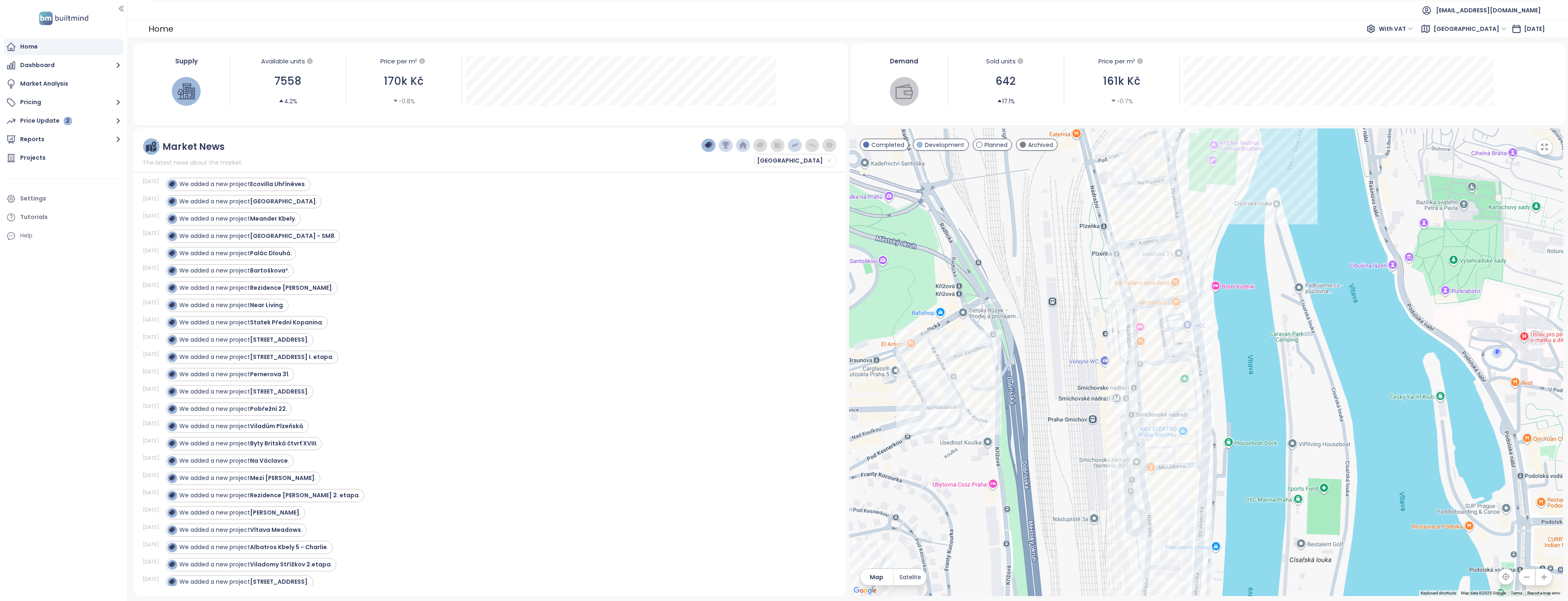
drag, startPoint x: 1292, startPoint y: 428, endPoint x: 1294, endPoint y: 117, distance: 311.0
click at [1294, 117] on div "Supply Available units 7558 4.2% Price per m² 170k Kč -0.8% December 2024 Avail…" at bounding box center [848, 319] width 1430 height 552
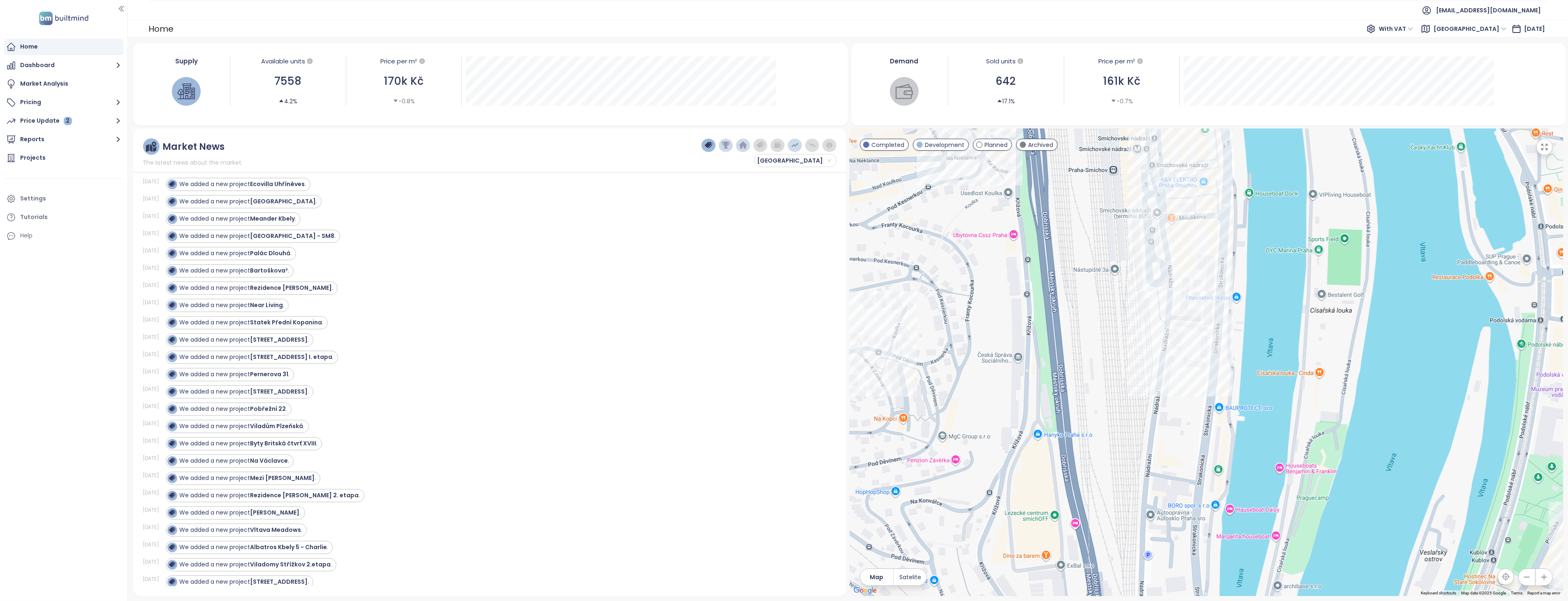
drag, startPoint x: 1248, startPoint y: 460, endPoint x: 1269, endPoint y: 234, distance: 227.0
click at [1269, 234] on div at bounding box center [1206, 362] width 713 height 467
click at [1210, 298] on div "Vltava Meadows" at bounding box center [1206, 362] width 713 height 467
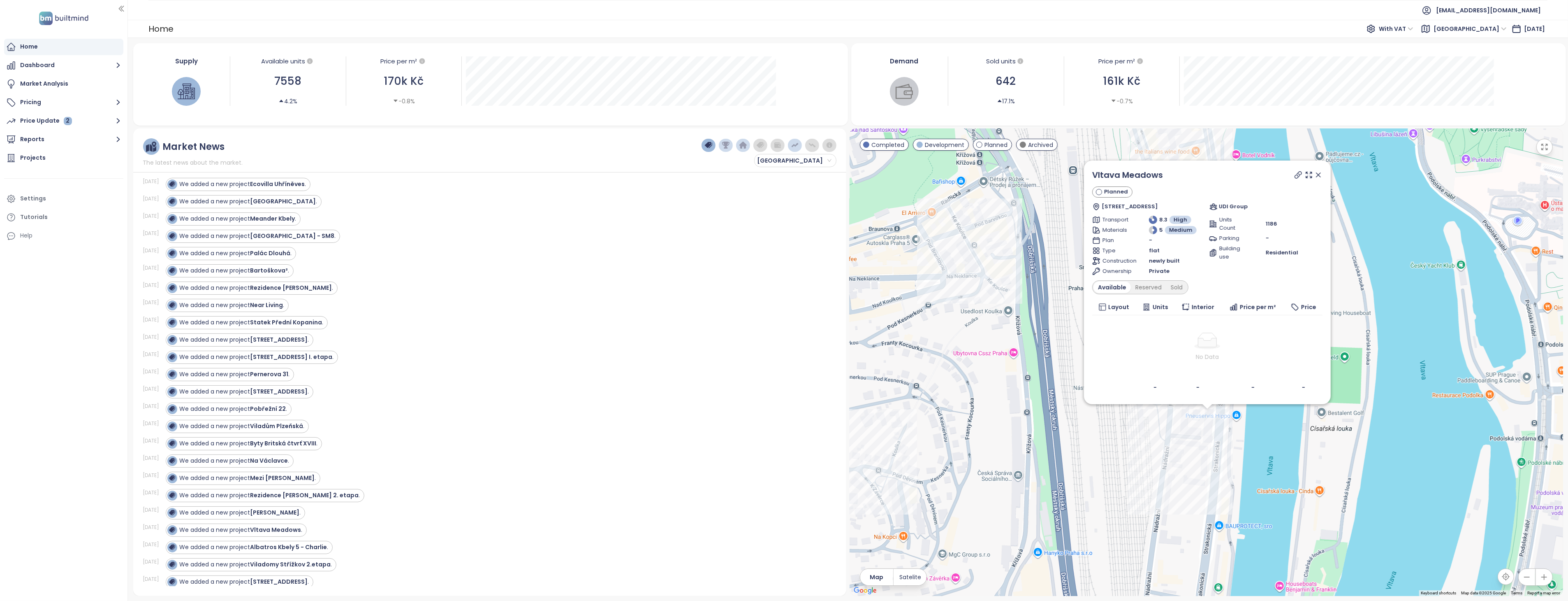
drag, startPoint x: 1350, startPoint y: 314, endPoint x: 1351, endPoint y: 379, distance: 65.0
click at [1351, 379] on div "Vltava Meadows Planned Nádražní 274/16, Smíchov, 150 00 Praha-Praha 5, Czechia …" at bounding box center [1206, 362] width 713 height 467
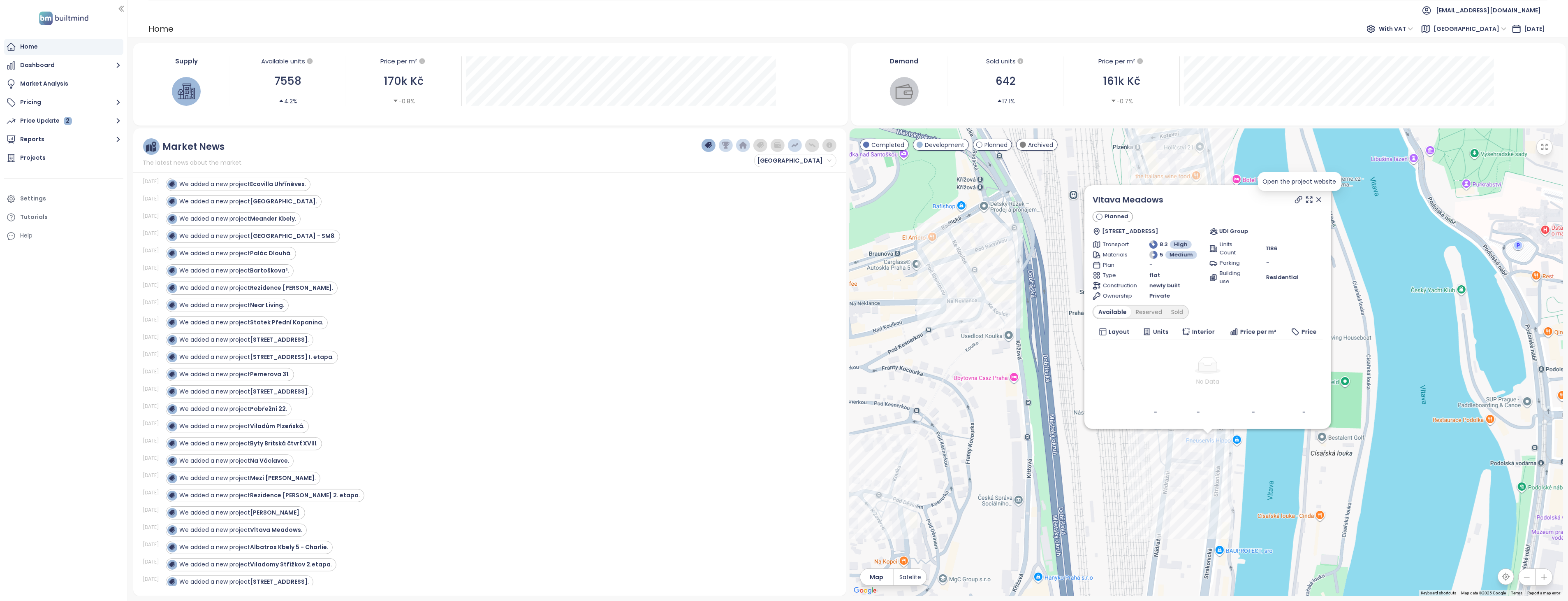
click at [1296, 200] on icon at bounding box center [1299, 200] width 8 height 8
click at [1317, 201] on icon at bounding box center [1319, 200] width 8 height 8
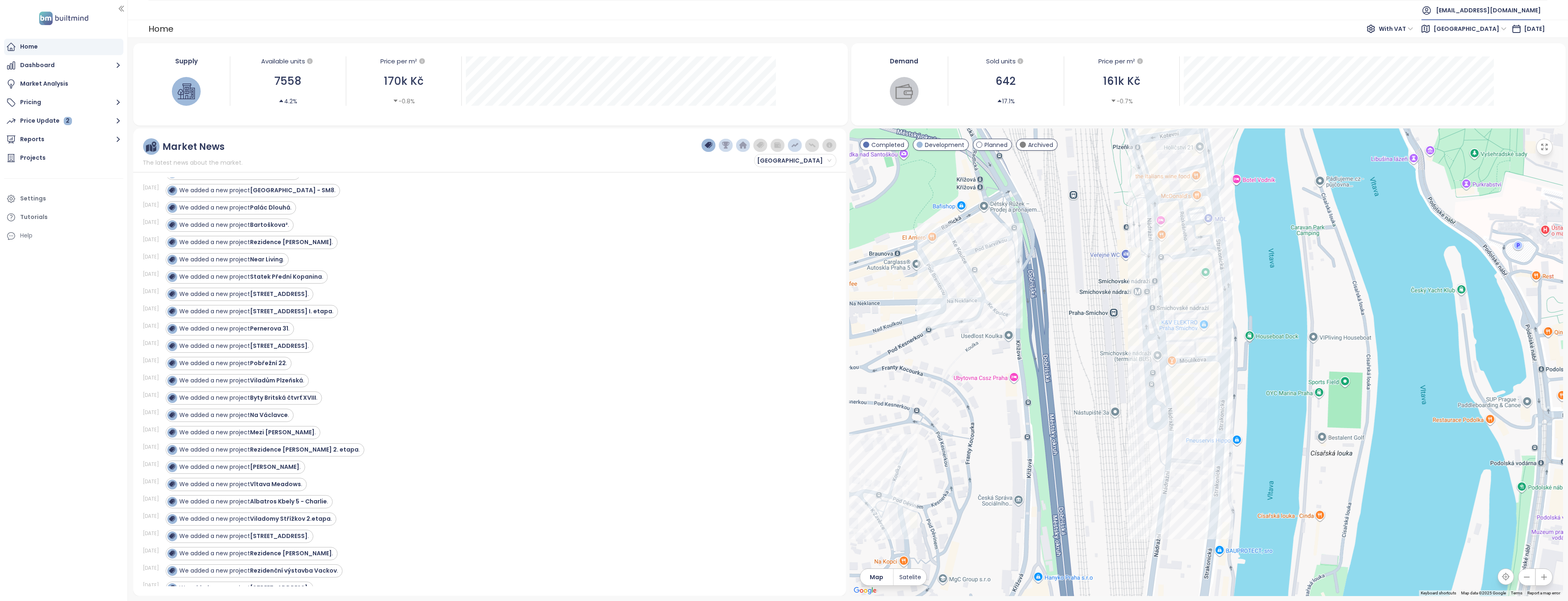
scroll to position [229, 0]
drag, startPoint x: 392, startPoint y: 410, endPoint x: 446, endPoint y: 363, distance: 71.6
click at [446, 363] on div "We added a new project Pobřežní 22 ." at bounding box center [496, 363] width 662 height 13
click at [796, 151] on button "button" at bounding box center [795, 145] width 15 height 13
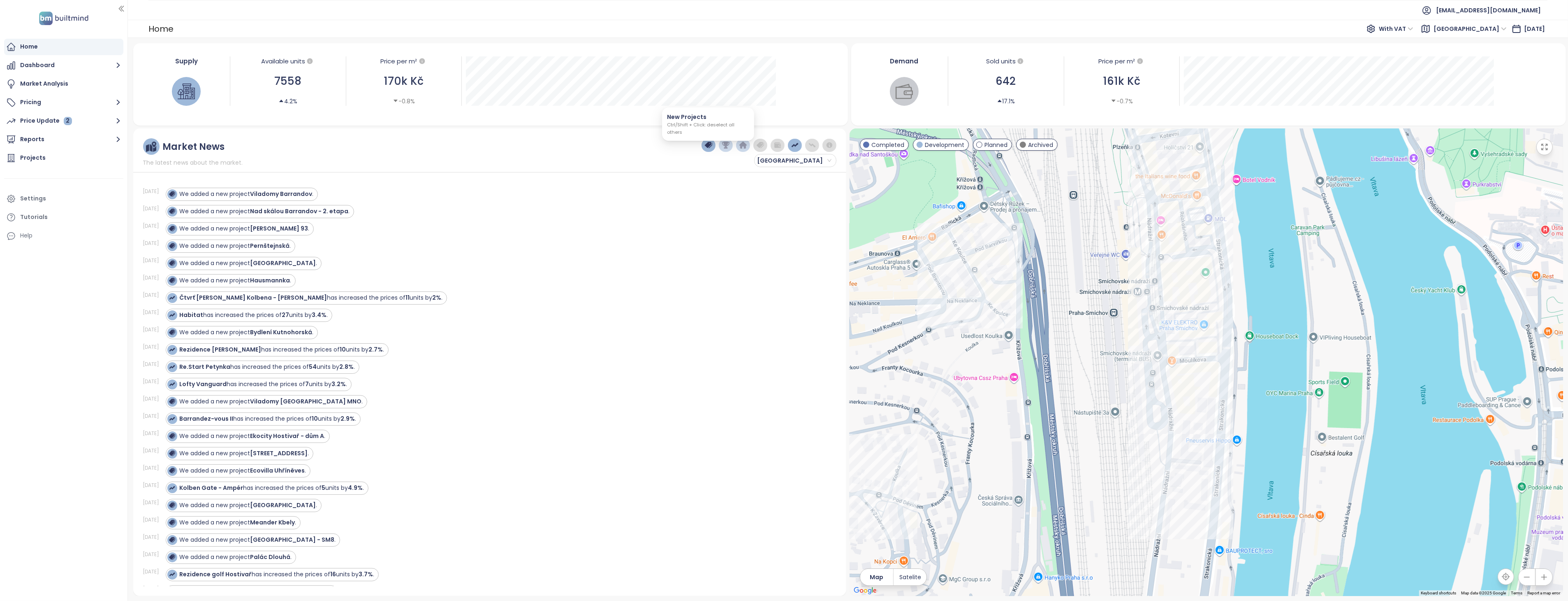
click at [710, 145] on img "button" at bounding box center [708, 145] width 7 height 7
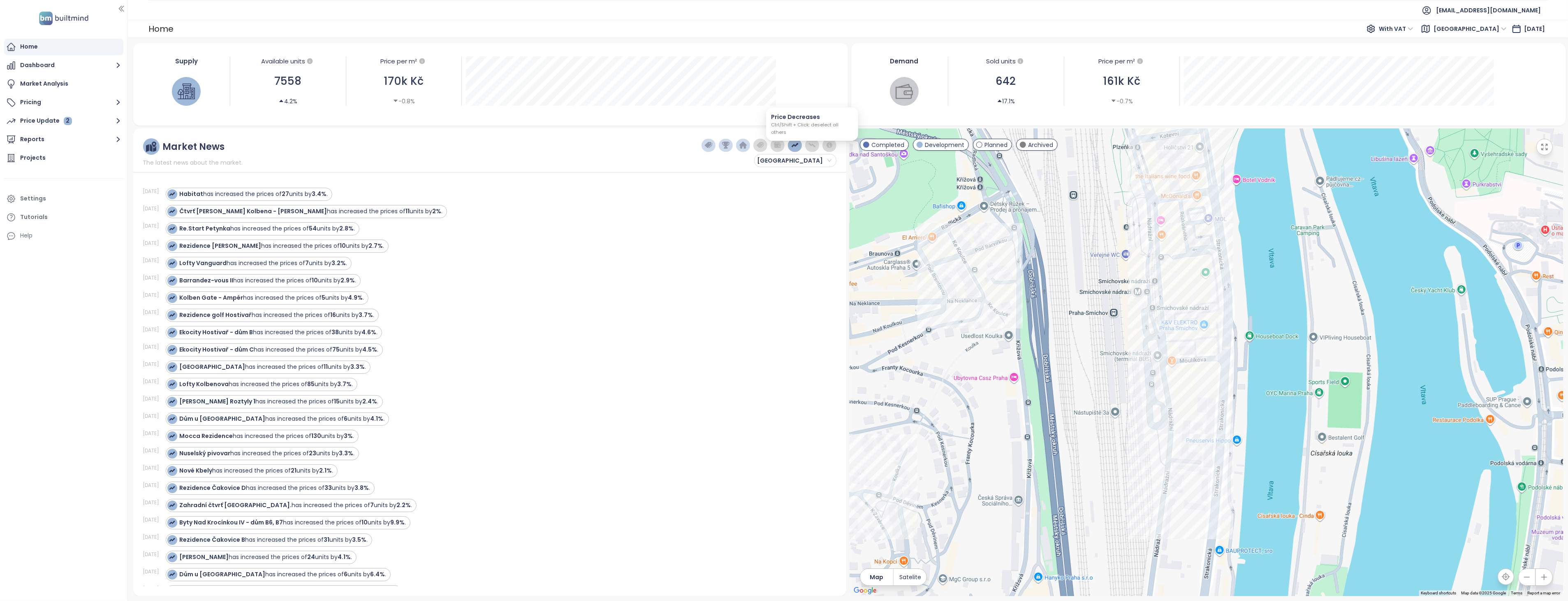
click at [808, 143] on img "button" at bounding box center [812, 145] width 7 height 7
click at [791, 144] on img "button" at bounding box center [795, 145] width 7 height 7
click at [760, 145] on img "button" at bounding box center [760, 145] width 7 height 7
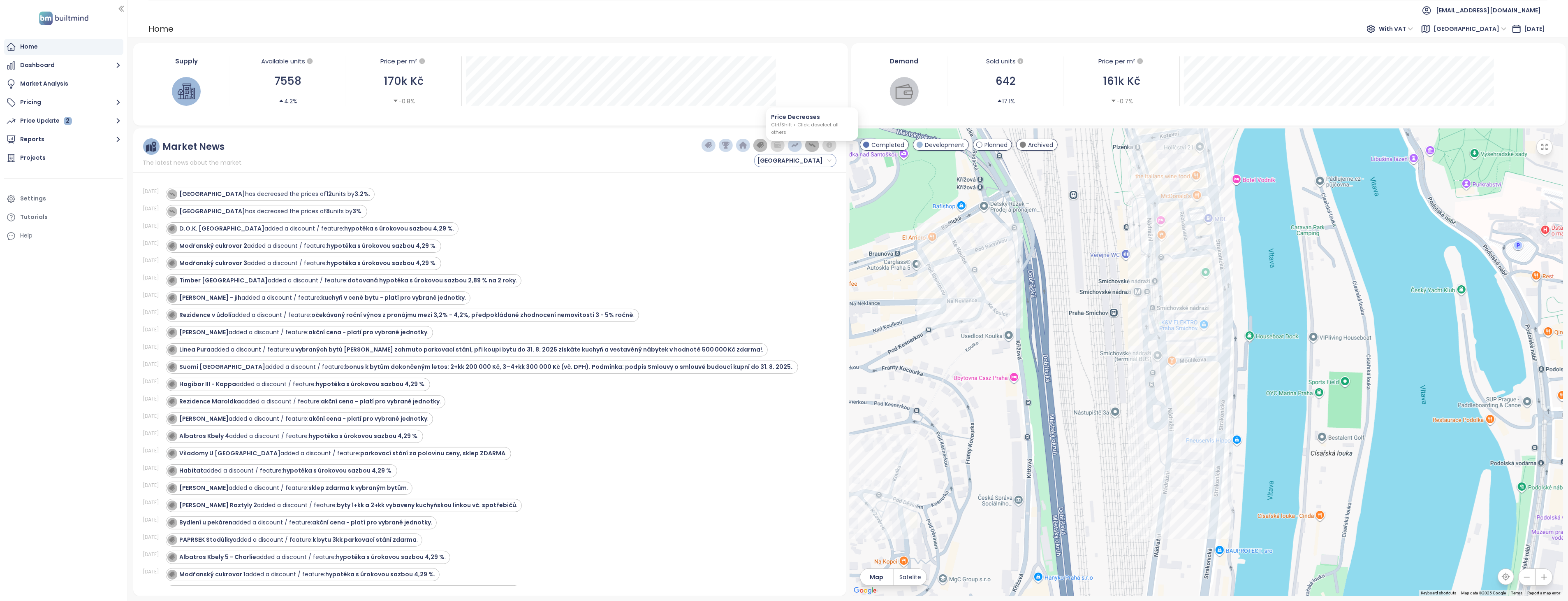
drag, startPoint x: 808, startPoint y: 145, endPoint x: 788, endPoint y: 165, distance: 28.3
click at [808, 145] on img "button" at bounding box center [812, 145] width 7 height 7
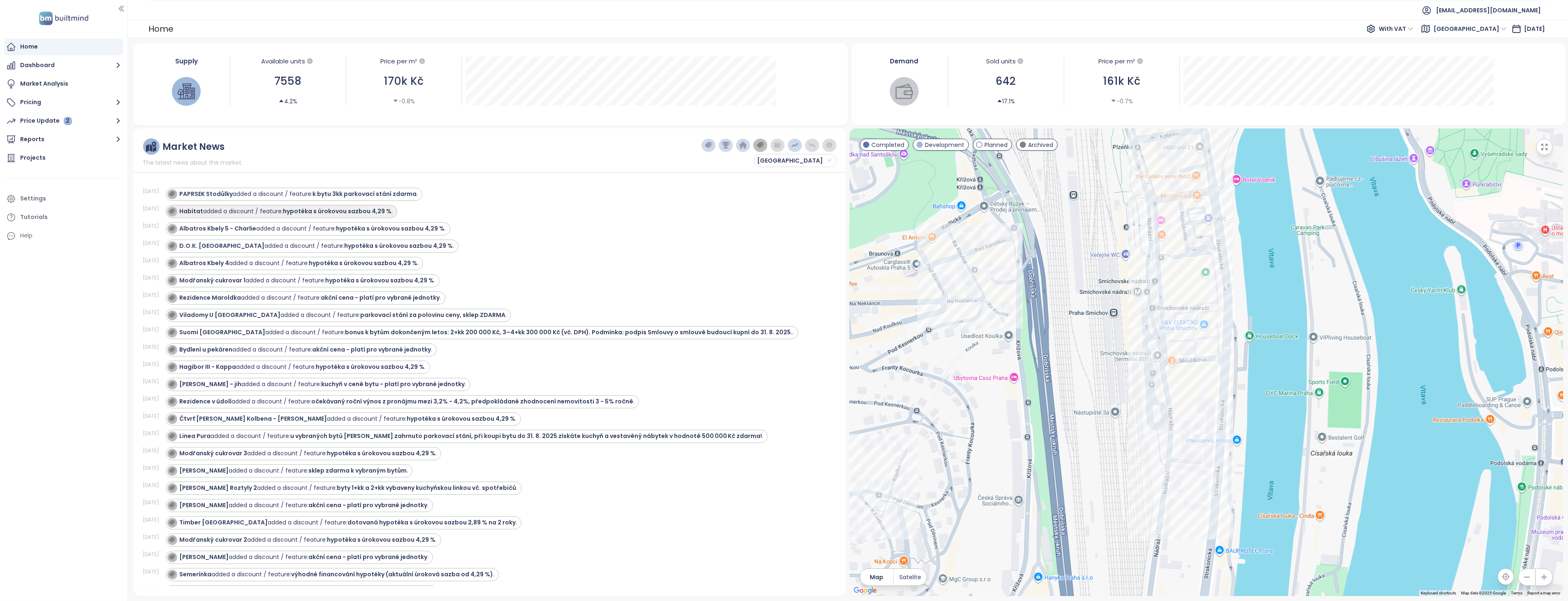
click at [376, 212] on strong "hypotéka s úrokovou sazbou 4,29 %" at bounding box center [338, 211] width 109 height 8
click at [383, 212] on strong "hypotéka s úrokovou sazbou 4,29 %" at bounding box center [338, 211] width 109 height 8
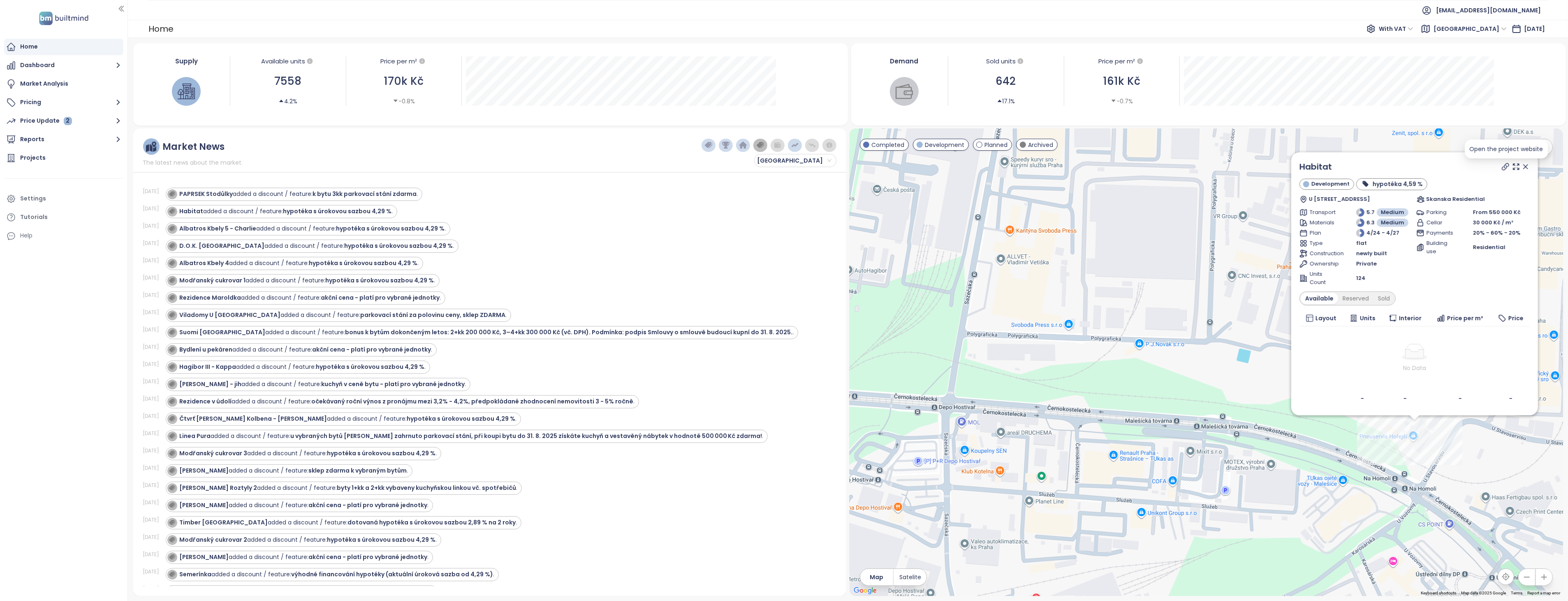
click at [1507, 167] on icon at bounding box center [1506, 166] width 8 height 8
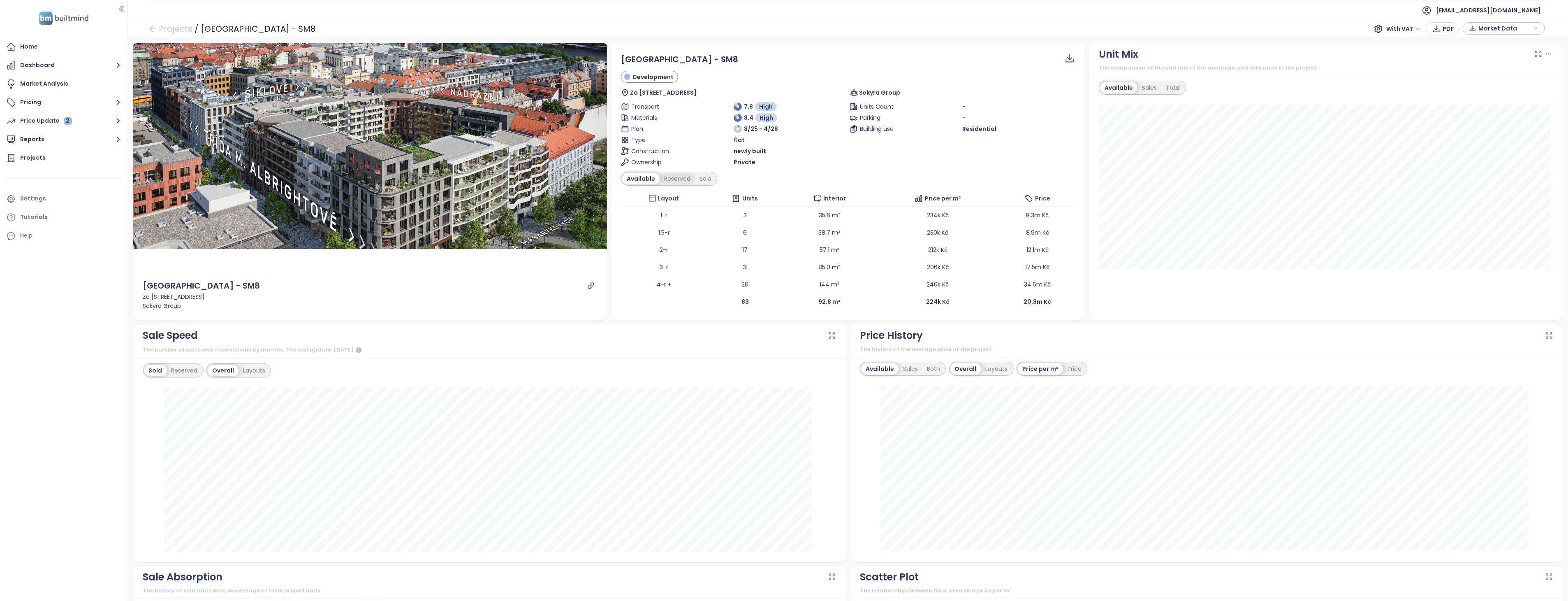
click at [676, 179] on div "Reserved" at bounding box center [678, 178] width 36 height 11
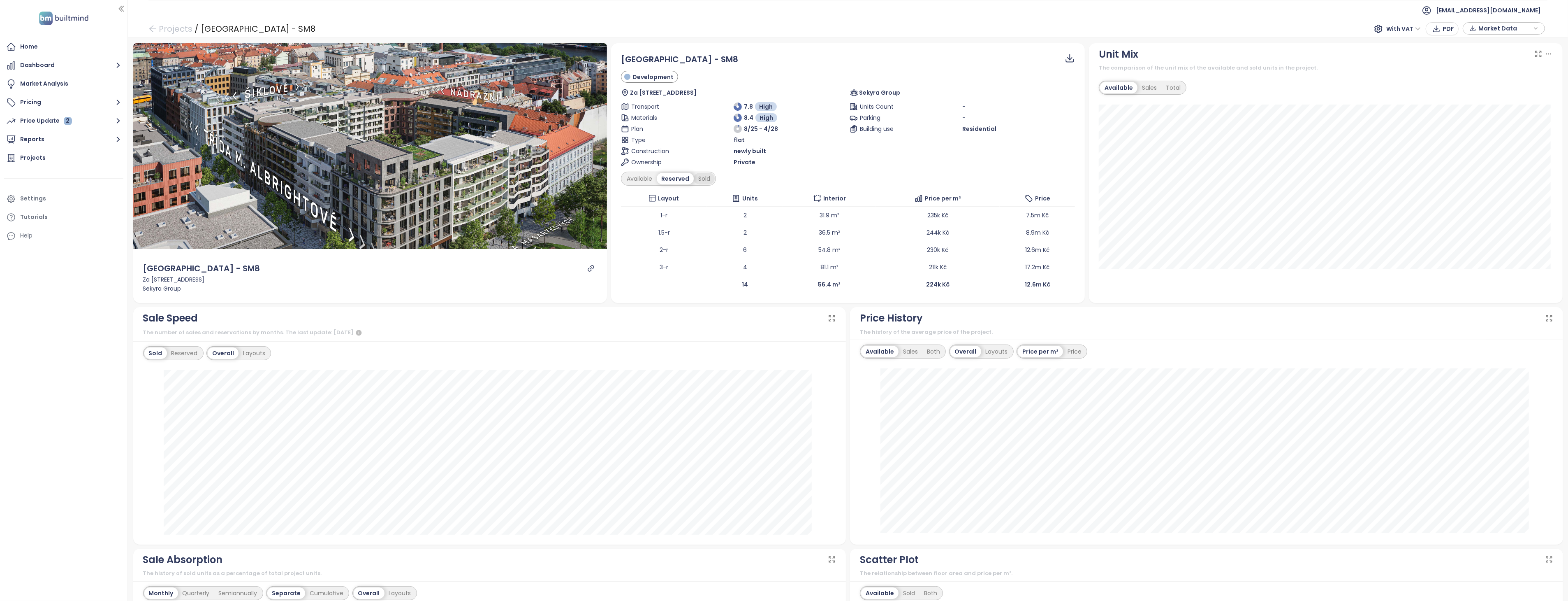
click at [701, 179] on div "Sold" at bounding box center [705, 178] width 21 height 11
click at [669, 179] on div "Reserved" at bounding box center [675, 178] width 36 height 11
click at [636, 179] on div "Available" at bounding box center [639, 178] width 35 height 11
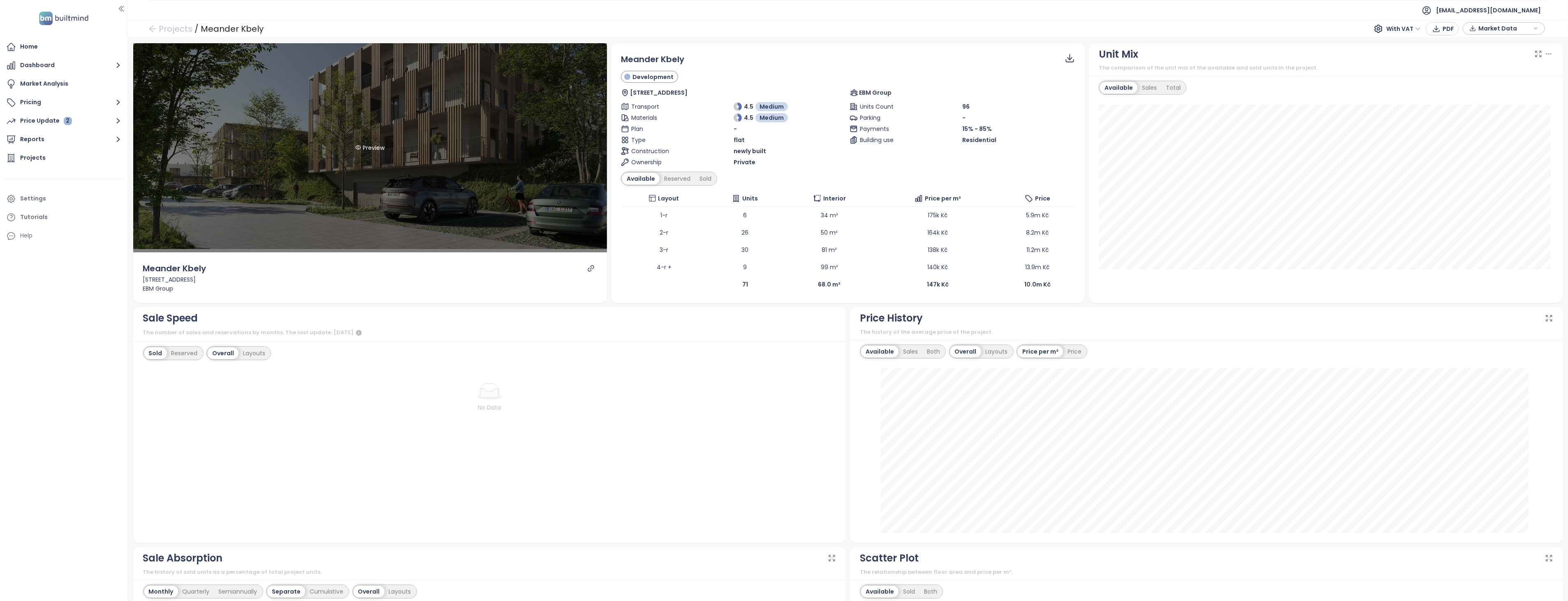
click at [539, 199] on div "Preview" at bounding box center [370, 148] width 473 height 209
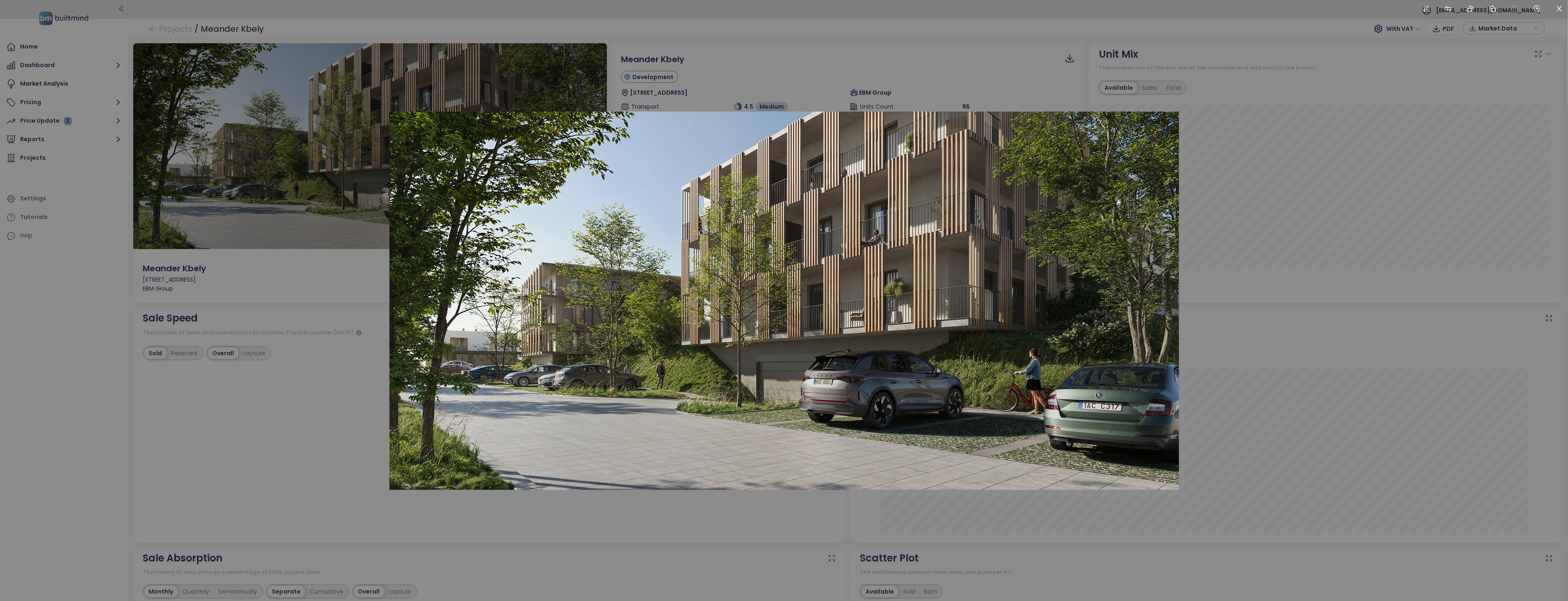
click at [1287, 307] on div at bounding box center [784, 300] width 1568 height 601
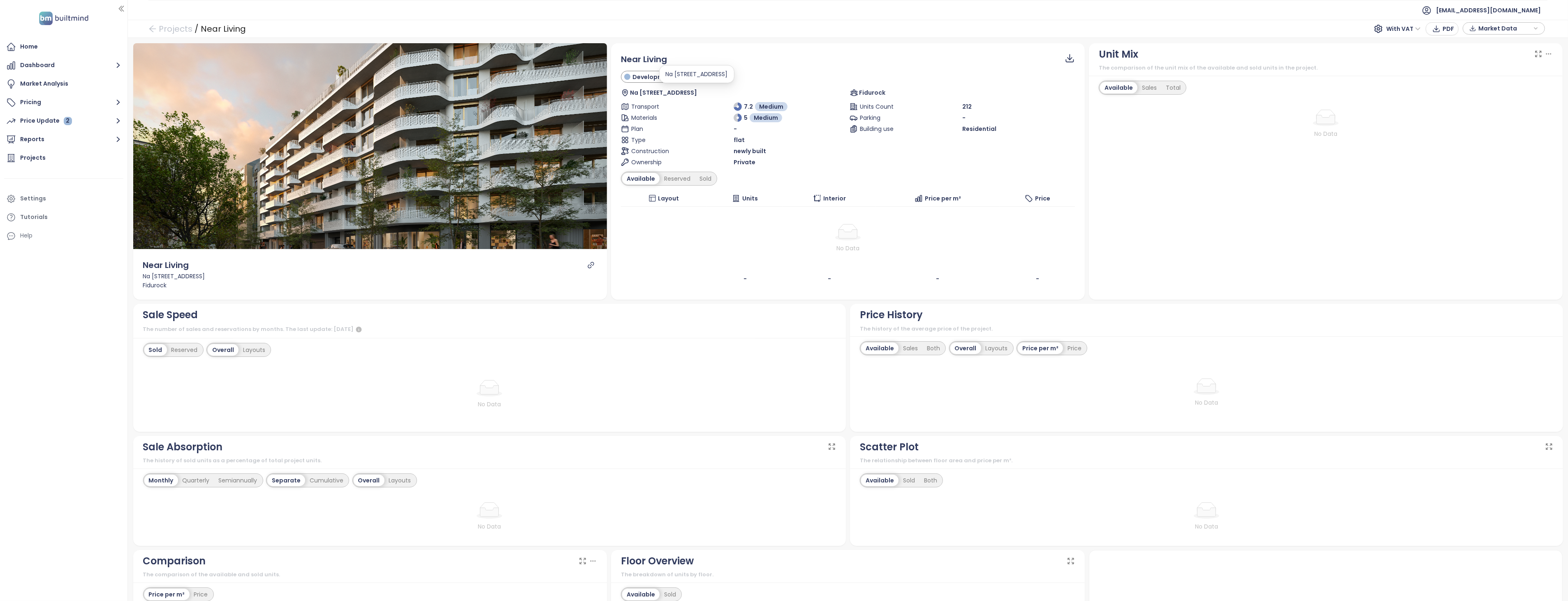
drag, startPoint x: 628, startPoint y: 91, endPoint x: 733, endPoint y: 93, distance: 105.0
click at [697, 93] on span "Na Kopečku 2454/2b, 180 00 Praha 8, Czechia" at bounding box center [663, 92] width 67 height 9
copy span "Na Kopečku 2454/2b, 180 00 Praha 8"
click at [705, 240] on div "No Data" at bounding box center [848, 238] width 448 height 29
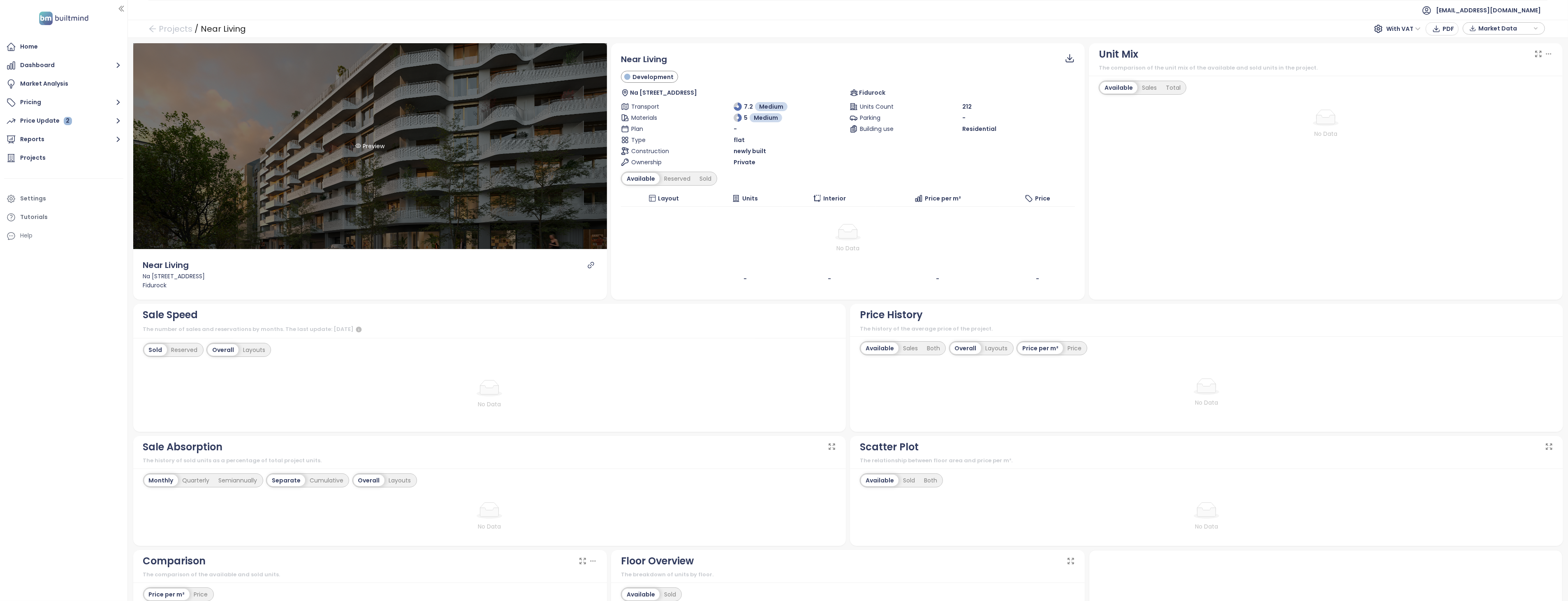
click at [457, 174] on div "Preview" at bounding box center [370, 146] width 473 height 206
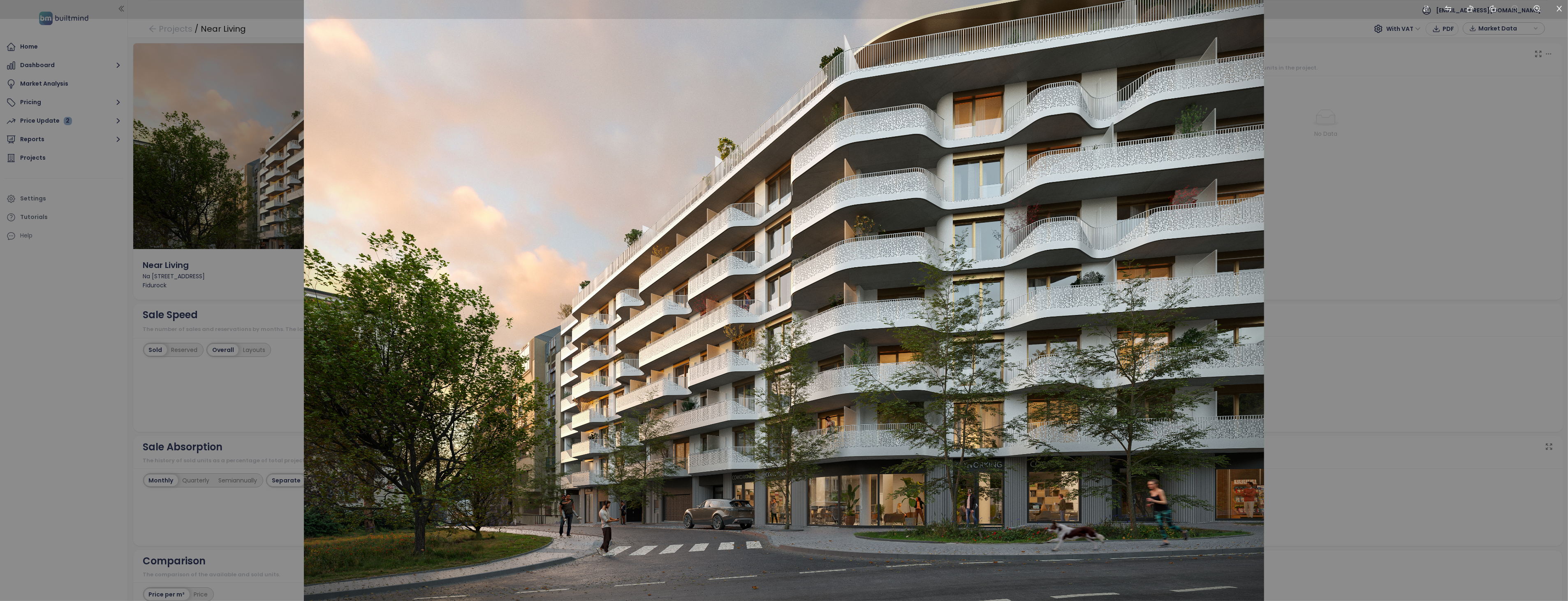
click at [268, 303] on div at bounding box center [784, 300] width 1568 height 601
